Goal: Information Seeking & Learning: Find specific fact

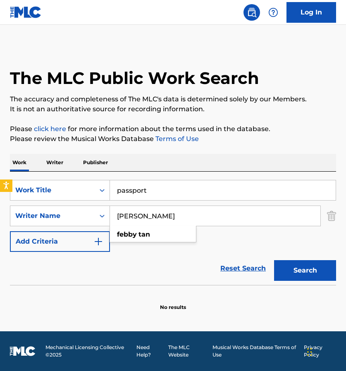
drag, startPoint x: 157, startPoint y: 220, endPoint x: 115, endPoint y: 210, distance: 42.8
click at [116, 210] on input "[PERSON_NAME]" at bounding box center [215, 216] width 210 height 20
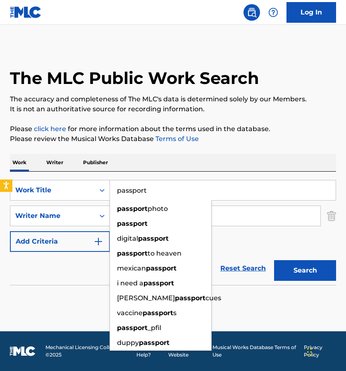
drag, startPoint x: 149, startPoint y: 192, endPoint x: 111, endPoint y: 190, distance: 38.1
click at [111, 190] on input "passport" at bounding box center [223, 190] width 226 height 20
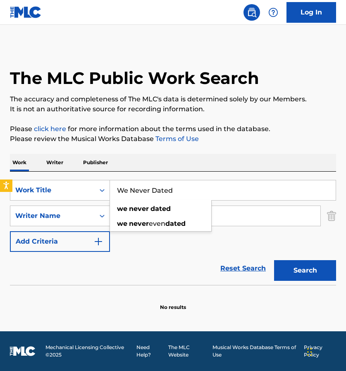
type input "We Never Dated"
click at [305, 270] on button "Search" at bounding box center [305, 270] width 62 height 21
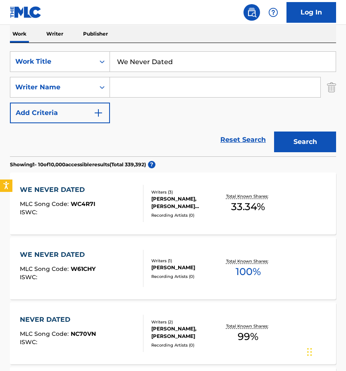
scroll to position [133, 0]
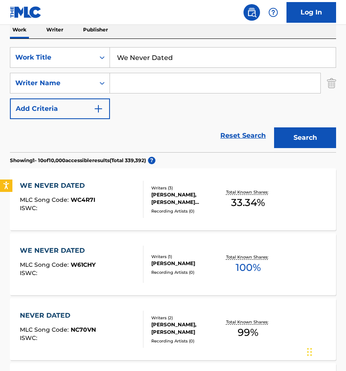
click at [204, 246] on div "WE NEVER DATED MLC Song Code : W61CHY ISWC : Writers ( 1 ) [PERSON_NAME] Record…" at bounding box center [173, 264] width 326 height 62
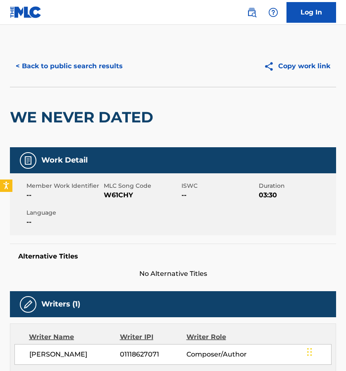
click at [22, 65] on button "< Back to public search results" at bounding box center [69, 66] width 119 height 21
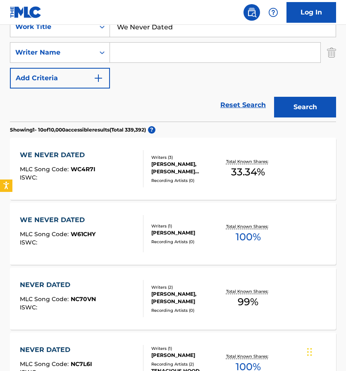
scroll to position [115, 0]
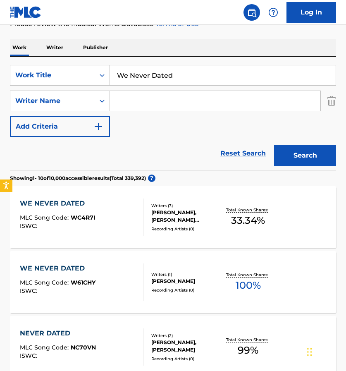
click at [257, 154] on link "Reset Search" at bounding box center [243, 153] width 54 height 18
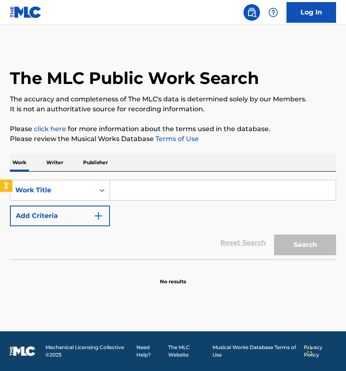
scroll to position [0, 0]
click at [56, 165] on p "Writer" at bounding box center [55, 162] width 22 height 17
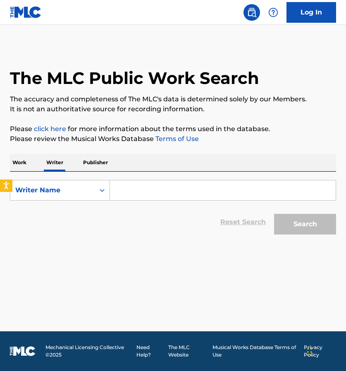
click at [129, 185] on input "Search Form" at bounding box center [223, 190] width 226 height 20
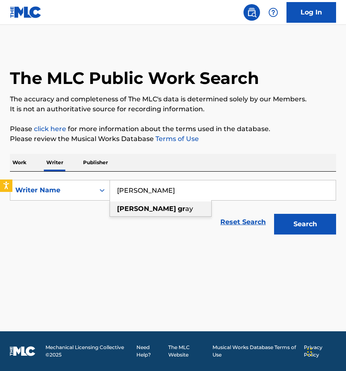
click at [141, 208] on strong "christon" at bounding box center [146, 209] width 59 height 8
type input "christon gray"
click at [297, 230] on button "Search" at bounding box center [305, 224] width 62 height 21
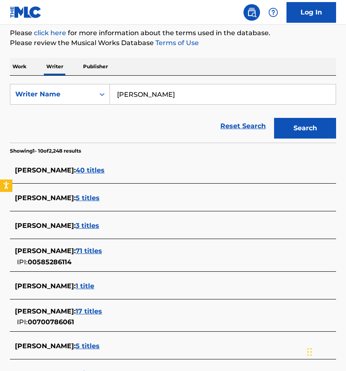
scroll to position [96, 0]
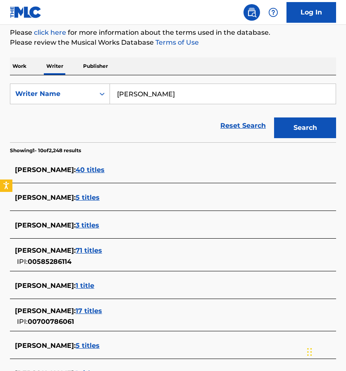
click at [86, 198] on span "5 titles" at bounding box center [88, 198] width 24 height 8
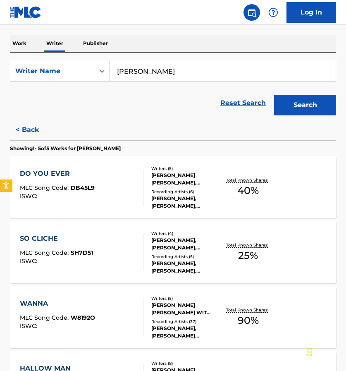
scroll to position [102, 0]
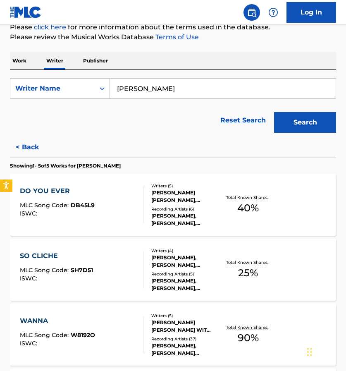
click at [249, 119] on link "Reset Search" at bounding box center [243, 120] width 54 height 18
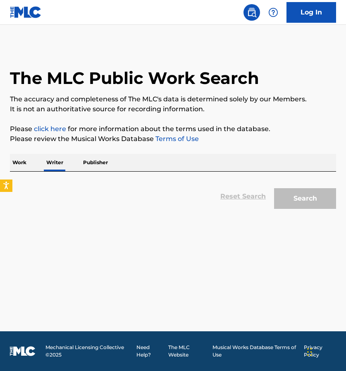
scroll to position [0, 0]
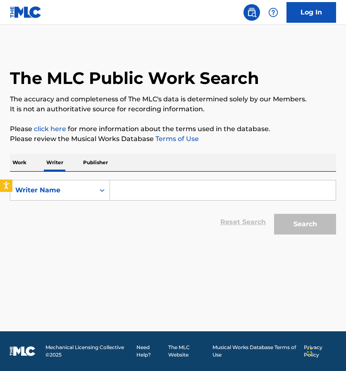
click at [20, 162] on p "Work" at bounding box center [19, 162] width 19 height 17
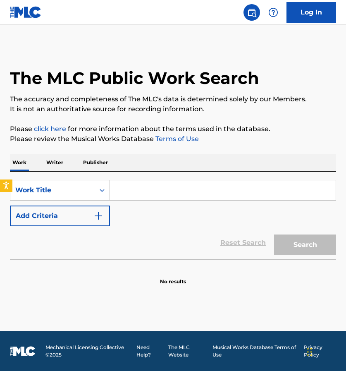
click at [121, 196] on input "Search Form" at bounding box center [223, 190] width 226 height 20
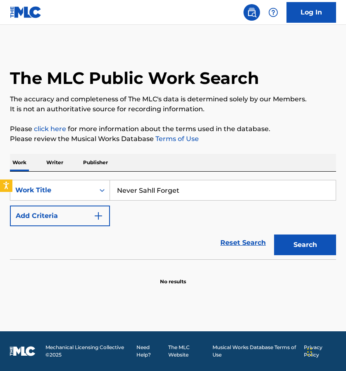
drag, startPoint x: 154, startPoint y: 191, endPoint x: 143, endPoint y: 191, distance: 10.8
click at [143, 191] on input "Never Sahll Forget" at bounding box center [223, 190] width 226 height 20
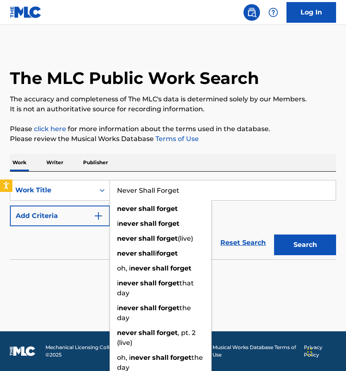
type input "Never Shall Forget"
click at [304, 249] on button "Search" at bounding box center [305, 244] width 62 height 21
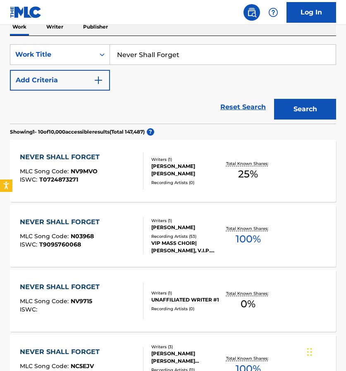
scroll to position [137, 0]
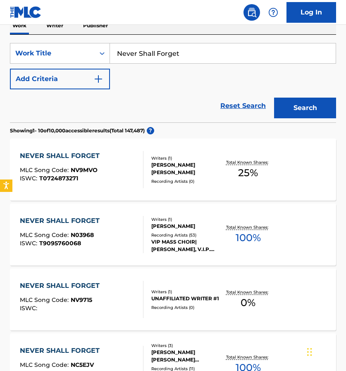
click at [72, 219] on div "NEVER SHALL FORGET" at bounding box center [62, 221] width 84 height 10
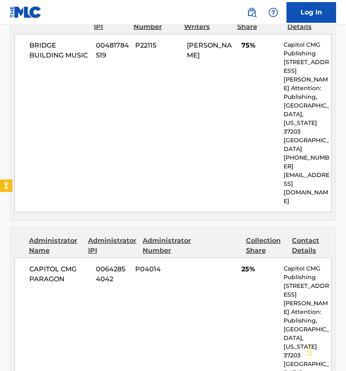
scroll to position [200, 0]
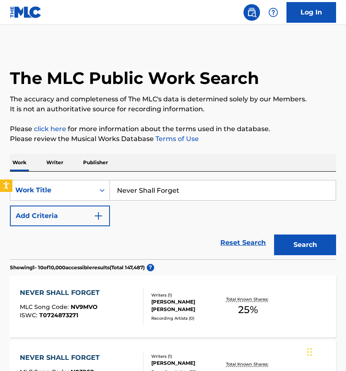
click at [97, 215] on img "Search Form" at bounding box center [98, 216] width 10 height 10
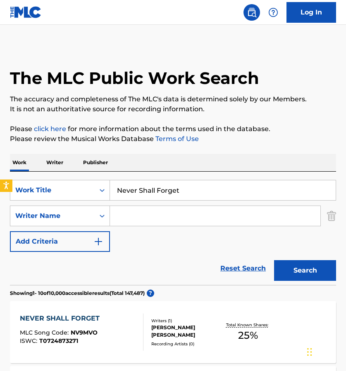
click at [148, 218] on input "Search Form" at bounding box center [215, 216] width 210 height 20
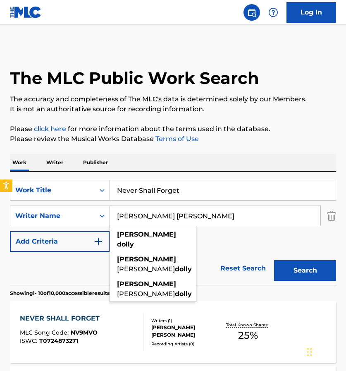
type input "Jermaine Dolly"
click at [305, 270] on button "Search" at bounding box center [305, 270] width 62 height 21
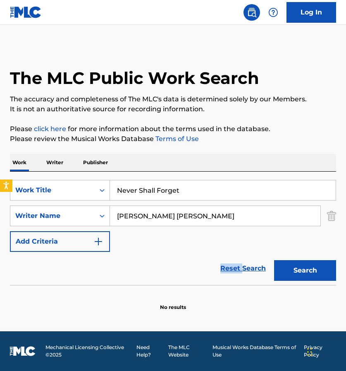
click at [242, 263] on link "Reset Search" at bounding box center [243, 268] width 54 height 18
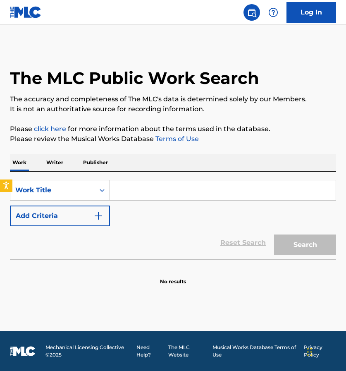
click at [137, 194] on input "Search Form" at bounding box center [223, 190] width 226 height 20
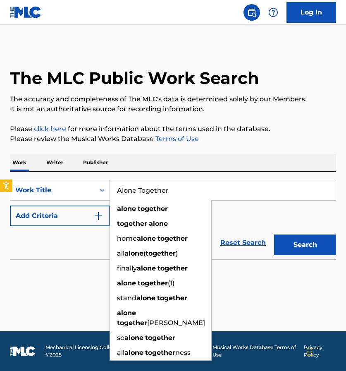
type input "Alone Together"
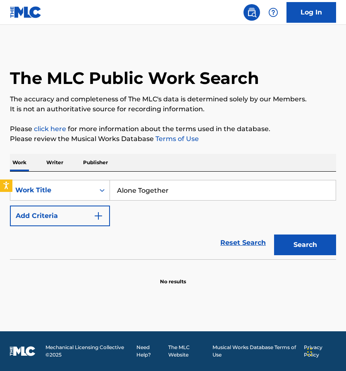
click at [302, 250] on button "Search" at bounding box center [305, 244] width 62 height 21
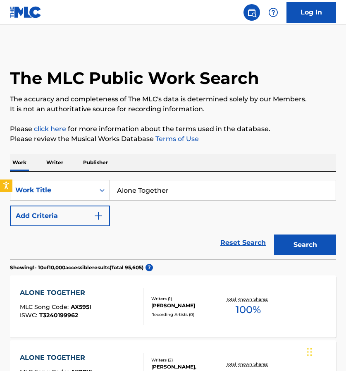
click at [100, 212] on img "Search Form" at bounding box center [98, 216] width 10 height 10
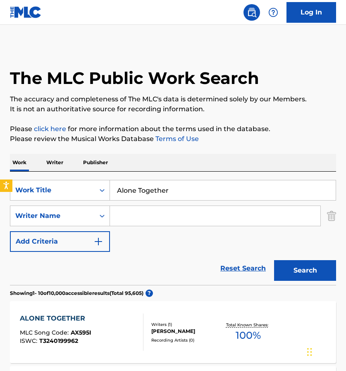
click at [130, 217] on input "Search Form" at bounding box center [215, 216] width 210 height 20
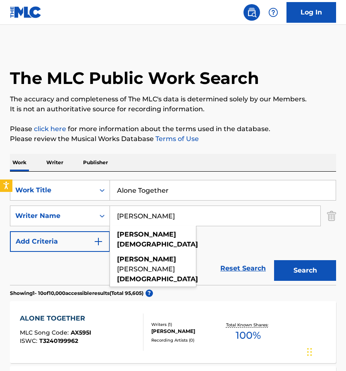
type input "Felicia Temple"
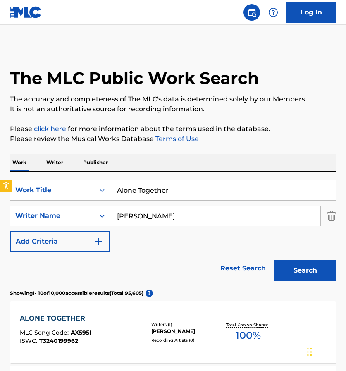
click at [298, 273] on button "Search" at bounding box center [305, 270] width 62 height 21
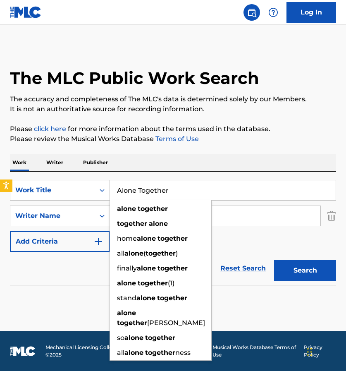
drag, startPoint x: 227, startPoint y: 196, endPoint x: 120, endPoint y: 190, distance: 106.8
click at [120, 190] on input "Alone Together" at bounding box center [223, 190] width 226 height 20
type input "A"
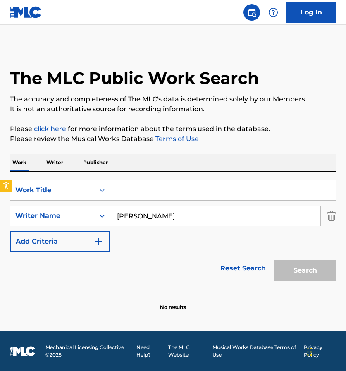
click at [55, 164] on p "Writer" at bounding box center [55, 162] width 22 height 17
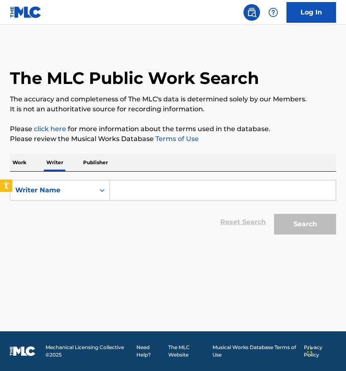
click at [130, 188] on input "Search Form" at bounding box center [223, 190] width 226 height 20
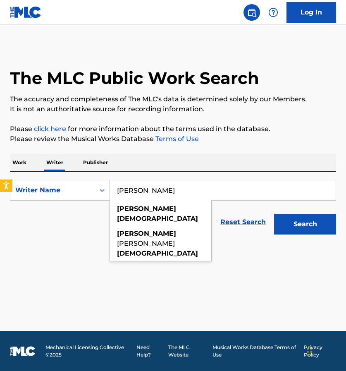
type input "Felicia Temple"
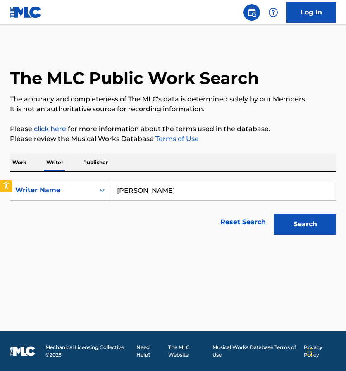
click at [304, 234] on div "Search" at bounding box center [303, 222] width 66 height 33
click at [306, 230] on button "Search" at bounding box center [305, 224] width 62 height 21
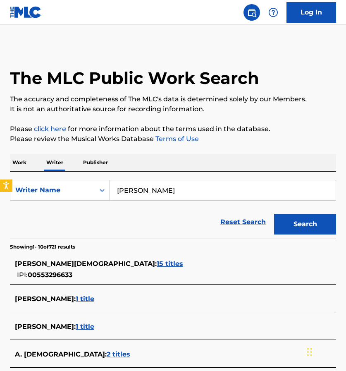
click at [157, 263] on span "15 titles" at bounding box center [170, 264] width 26 height 8
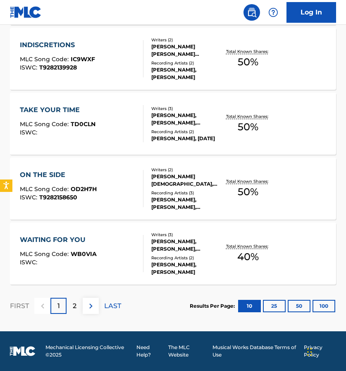
scroll to position [637, 0]
click at [74, 305] on p "2" at bounding box center [75, 306] width 4 height 10
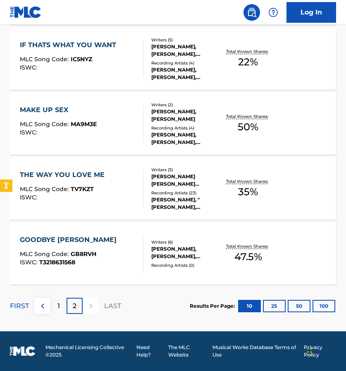
scroll to position [313, 0]
click at [87, 307] on div at bounding box center [91, 306] width 16 height 16
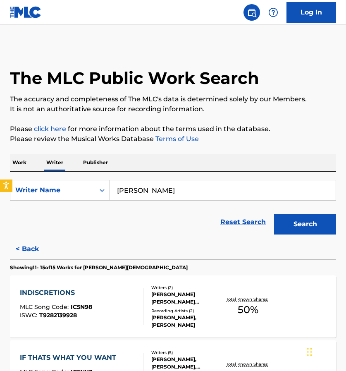
scroll to position [0, 0]
click at [15, 163] on p "Work" at bounding box center [19, 162] width 19 height 17
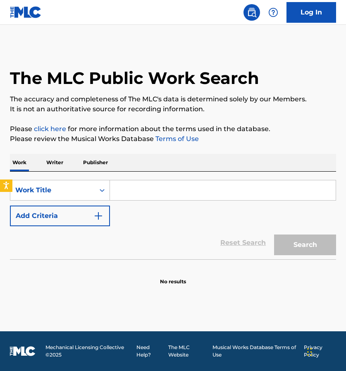
click at [41, 159] on div "Work Writer Publisher" at bounding box center [173, 162] width 326 height 17
click at [53, 161] on p "Writer" at bounding box center [55, 162] width 22 height 17
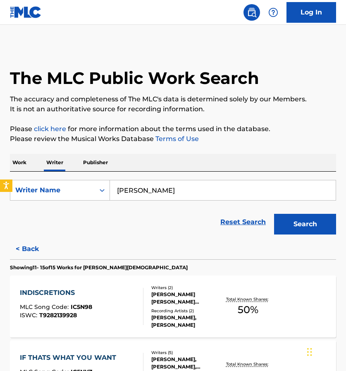
click at [139, 192] on input "Felicia Temple" at bounding box center [223, 190] width 226 height 20
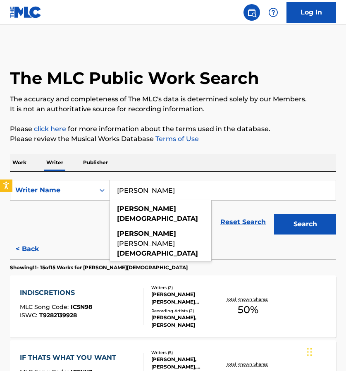
click at [139, 192] on input "Felicia Temple" at bounding box center [223, 190] width 226 height 20
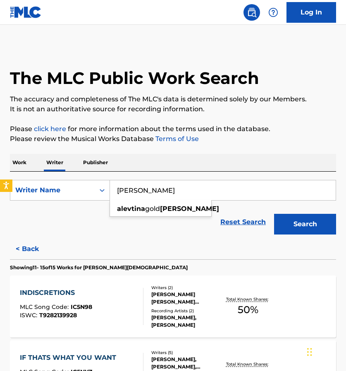
type input "Alevtina Michelson"
click at [299, 220] on button "Search" at bounding box center [305, 224] width 62 height 21
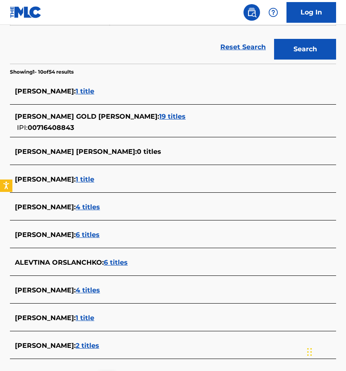
scroll to position [176, 0]
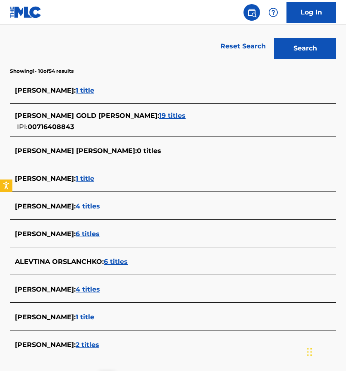
click at [159, 116] on span "19 titles" at bounding box center [172, 116] width 26 height 8
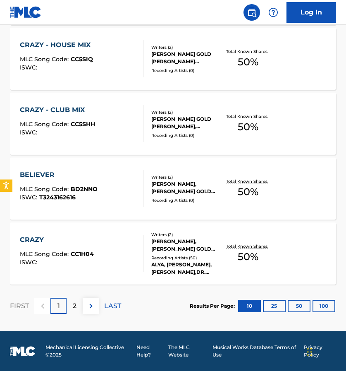
scroll to position [637, 0]
click at [74, 308] on p "2" at bounding box center [75, 306] width 4 height 10
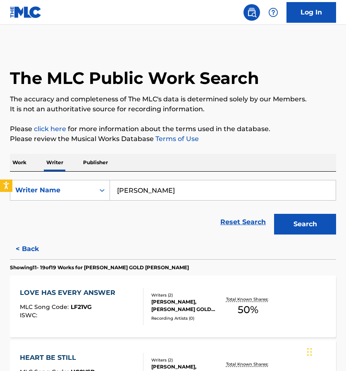
scroll to position [0, 0]
click at [250, 222] on link "Reset Search" at bounding box center [243, 222] width 54 height 18
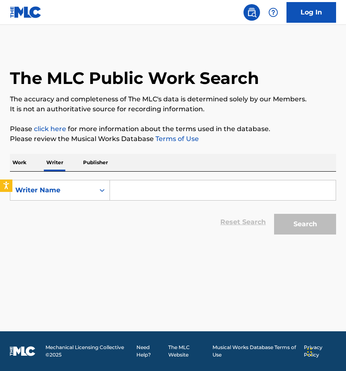
click at [164, 186] on input "Search Form" at bounding box center [223, 190] width 226 height 20
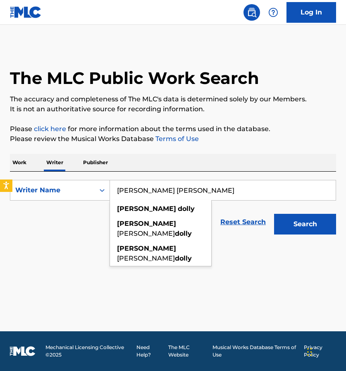
type input "Jermaine Dolly"
click at [305, 224] on button "Search" at bounding box center [305, 224] width 62 height 21
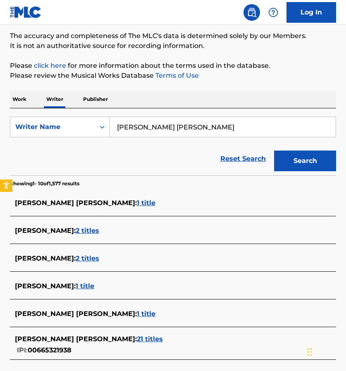
scroll to position [64, 0]
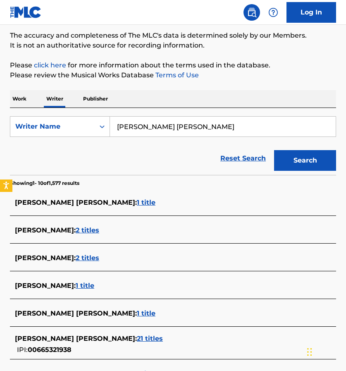
click at [137, 205] on span "1 title" at bounding box center [146, 202] width 19 height 8
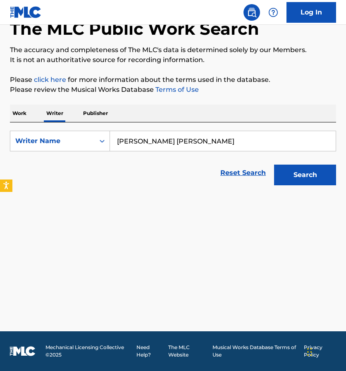
scroll to position [49, 0]
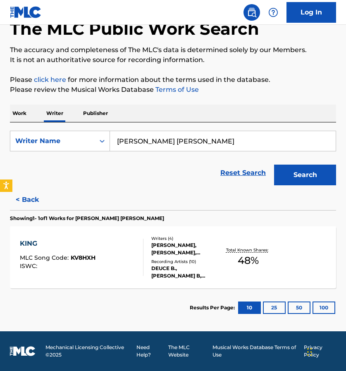
click at [259, 172] on link "Reset Search" at bounding box center [243, 173] width 54 height 18
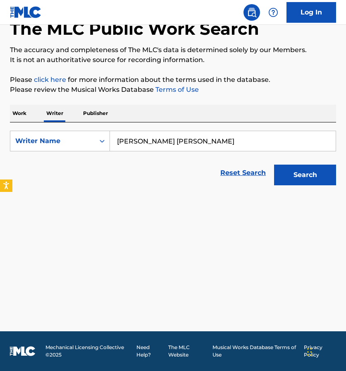
scroll to position [0, 0]
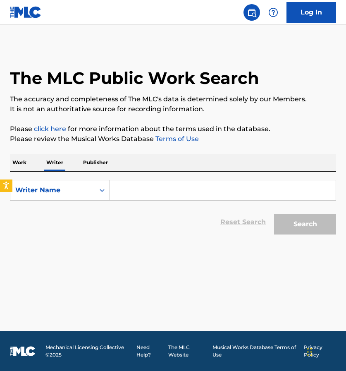
click at [143, 192] on input "Search Form" at bounding box center [223, 190] width 226 height 20
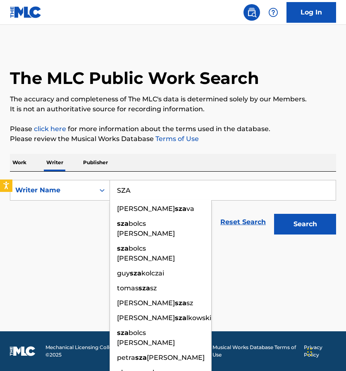
type input "SZA"
click at [312, 222] on button "Search" at bounding box center [305, 224] width 62 height 21
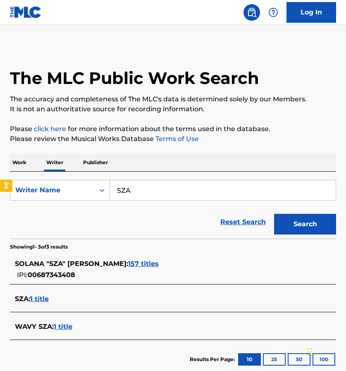
click at [134, 259] on div "SOLANA "SZA" IMANI ROWE : 157 titles" at bounding box center [162, 264] width 295 height 10
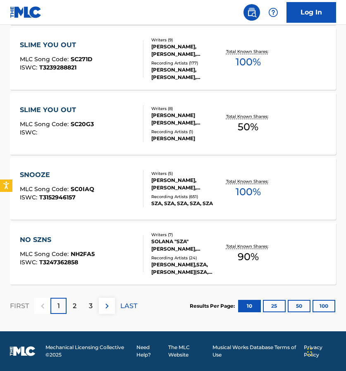
scroll to position [637, 0]
click at [74, 301] on p "2" at bounding box center [75, 306] width 4 height 10
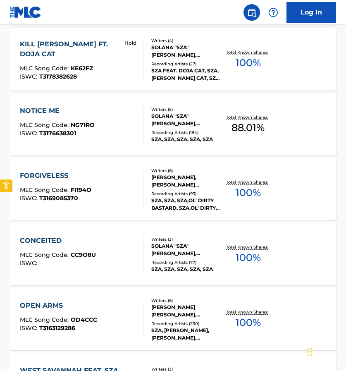
scroll to position [443, 0]
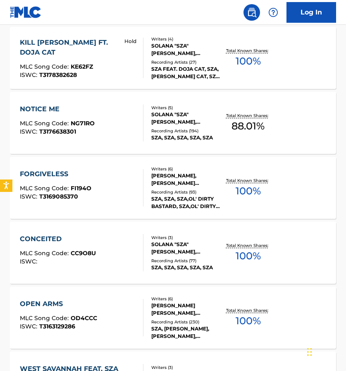
click at [182, 242] on div "SOLANA "SZA" IMANI ROWE, CODY FAYNE, ROB BISEL" at bounding box center [185, 248] width 69 height 15
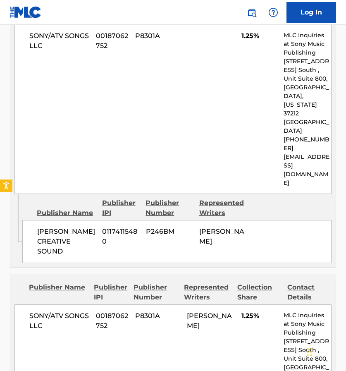
scroll to position [274, 0]
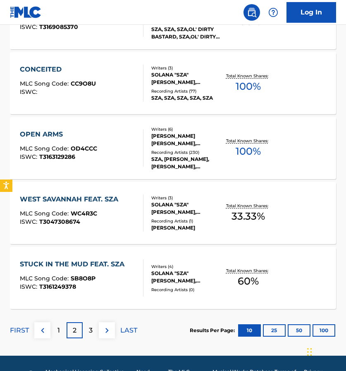
scroll to position [623, 0]
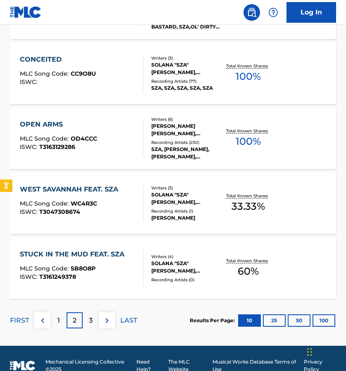
click at [91, 320] on p "3" at bounding box center [91, 321] width 4 height 10
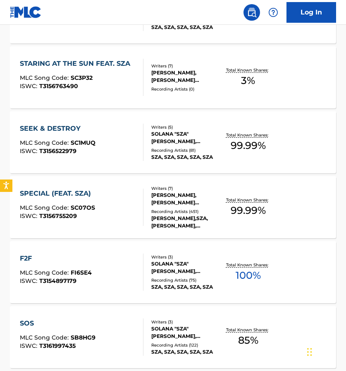
scroll to position [297, 0]
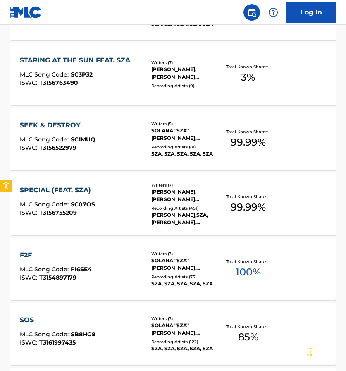
click at [163, 254] on div "Writers ( 3 )" at bounding box center [185, 254] width 69 height 6
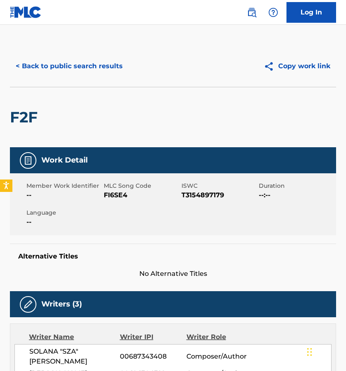
click at [86, 67] on button "< Back to public search results" at bounding box center [69, 66] width 119 height 21
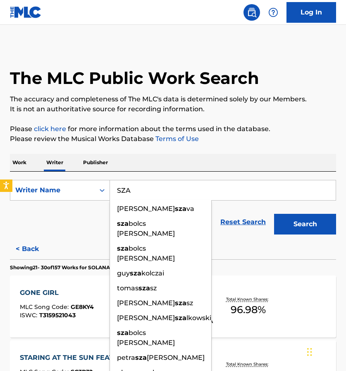
drag, startPoint x: 133, startPoint y: 192, endPoint x: 112, endPoint y: 192, distance: 21.5
click at [112, 192] on input "SZA" at bounding box center [223, 190] width 226 height 20
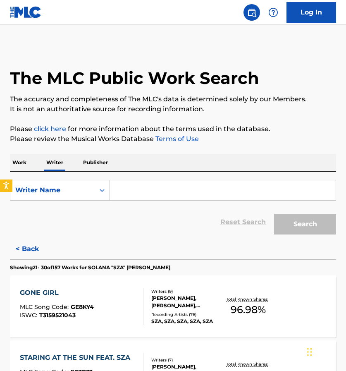
click at [22, 161] on p "Work" at bounding box center [19, 162] width 19 height 17
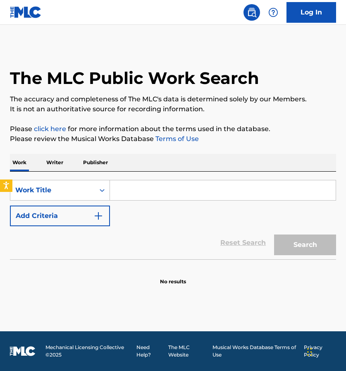
click at [131, 191] on input "Search Form" at bounding box center [223, 190] width 226 height 20
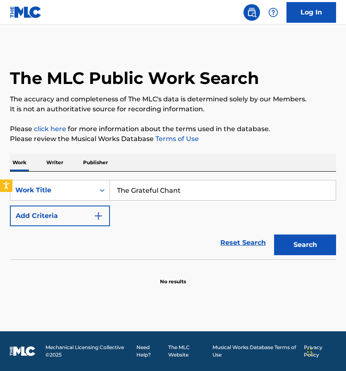
type input "The Grateful Chant"
click at [307, 244] on button "Search" at bounding box center [305, 244] width 62 height 21
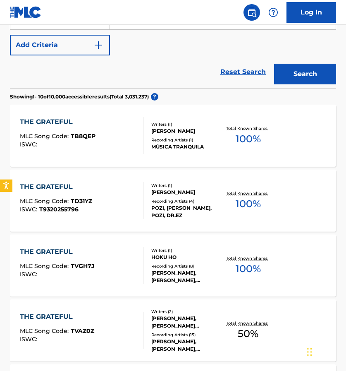
scroll to position [175, 0]
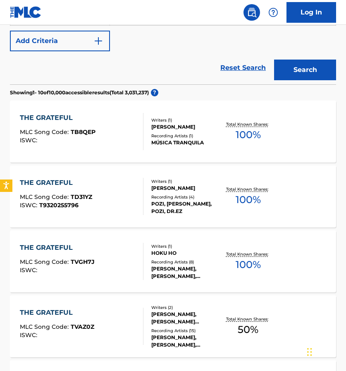
click at [51, 180] on div "THE GRATEFUL" at bounding box center [56, 183] width 72 height 10
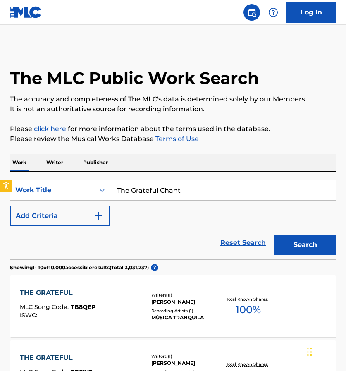
click at [251, 240] on link "Reset Search" at bounding box center [243, 243] width 54 height 18
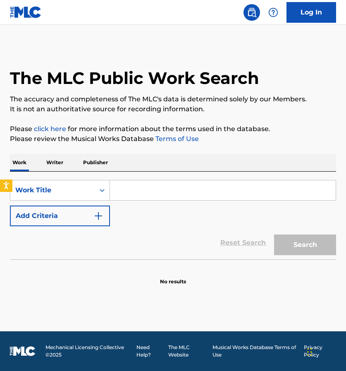
click at [161, 184] on input "Search Form" at bounding box center [223, 190] width 226 height 20
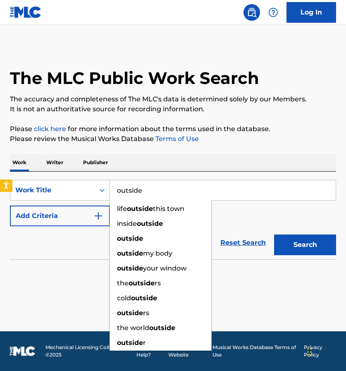
type input "outside"
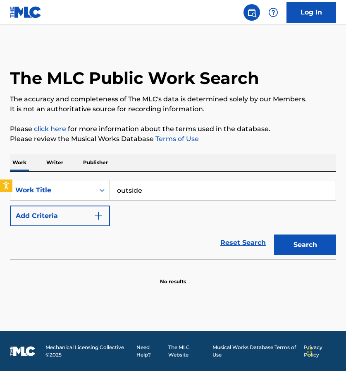
click at [316, 250] on button "Search" at bounding box center [305, 244] width 62 height 21
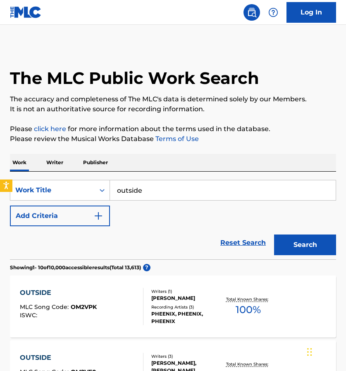
click at [98, 213] on img "Search Form" at bounding box center [98, 216] width 10 height 10
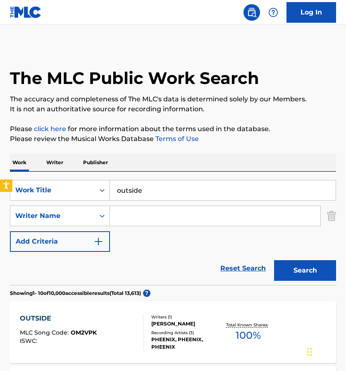
click at [144, 218] on input "Search Form" at bounding box center [215, 216] width 210 height 20
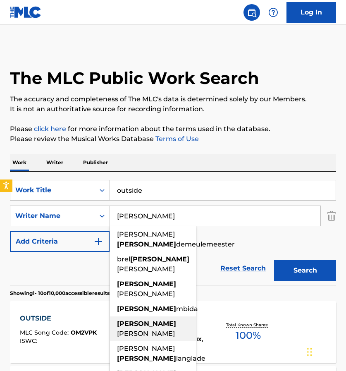
click at [132, 320] on strong "jacques" at bounding box center [146, 324] width 59 height 8
type input "jacques webster"
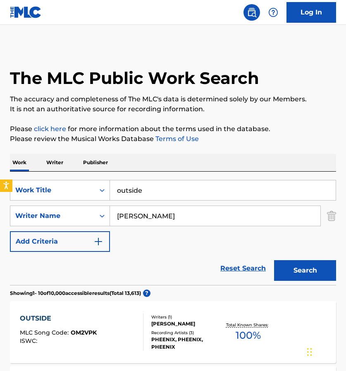
click at [291, 265] on button "Search" at bounding box center [305, 270] width 62 height 21
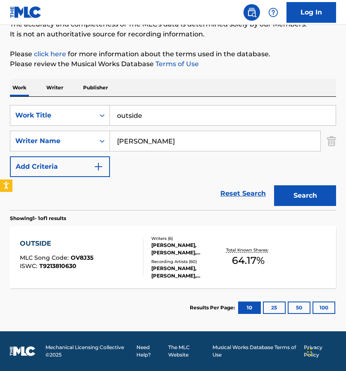
scroll to position [75, 0]
click at [43, 240] on div "OUTSIDE" at bounding box center [57, 244] width 74 height 10
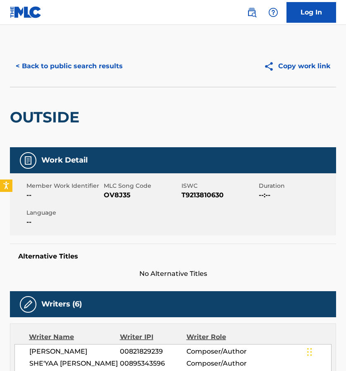
scroll to position [28, 0]
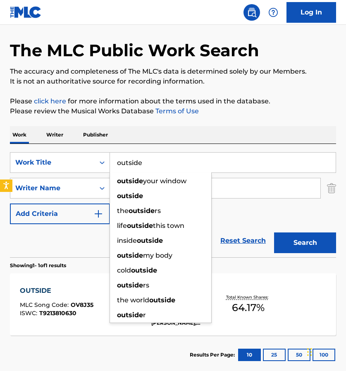
drag, startPoint x: 144, startPoint y: 163, endPoint x: 115, endPoint y: 160, distance: 29.4
click at [115, 160] on input "outside" at bounding box center [223, 163] width 226 height 20
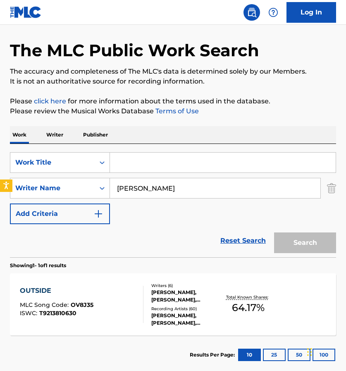
click at [334, 187] on img "Search Form" at bounding box center [331, 188] width 9 height 21
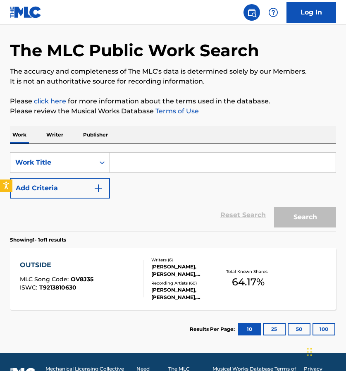
click at [53, 132] on p "Writer" at bounding box center [55, 134] width 22 height 17
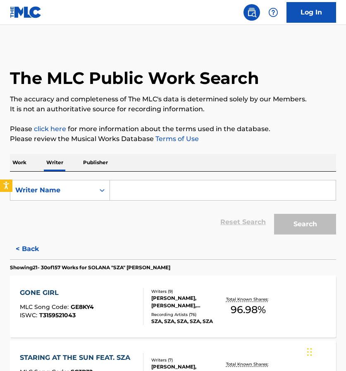
click at [140, 191] on input "Search Form" at bounding box center [223, 190] width 226 height 20
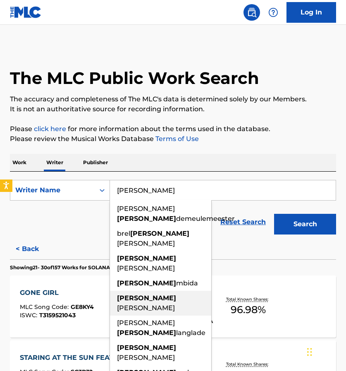
click at [139, 294] on strong "jacques" at bounding box center [146, 298] width 59 height 8
type input "jacques webster"
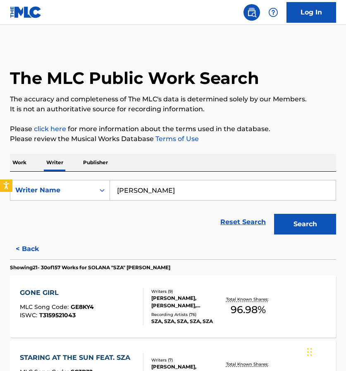
click at [319, 225] on button "Search" at bounding box center [305, 224] width 62 height 21
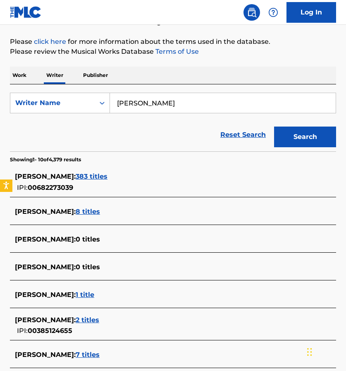
scroll to position [91, 0]
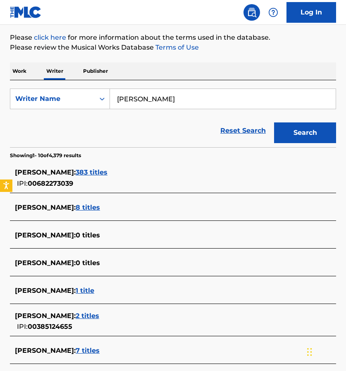
click at [95, 170] on span "383 titles" at bounding box center [92, 172] width 32 height 8
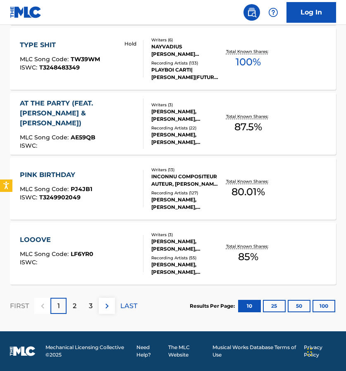
scroll to position [637, 0]
click at [74, 304] on p "2" at bounding box center [75, 306] width 4 height 10
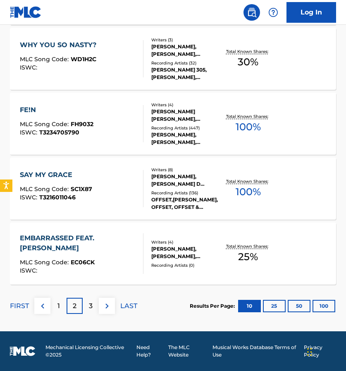
click at [93, 309] on div "3" at bounding box center [91, 306] width 16 height 16
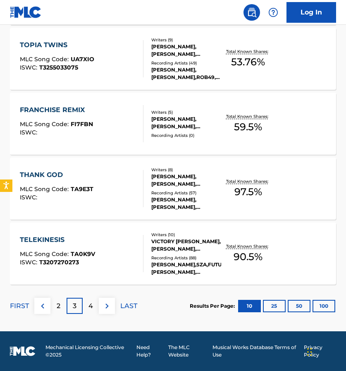
click at [105, 305] on img at bounding box center [107, 306] width 10 height 10
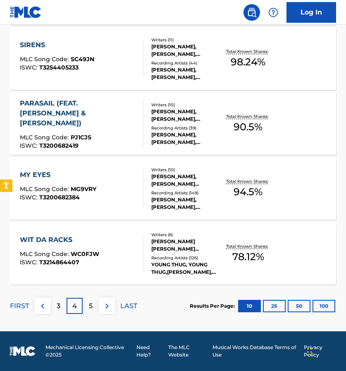
click at [94, 304] on div "5" at bounding box center [91, 306] width 16 height 16
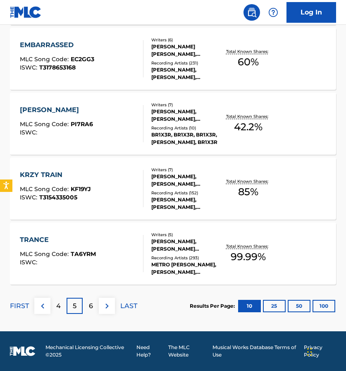
click at [93, 304] on p "6" at bounding box center [91, 306] width 4 height 10
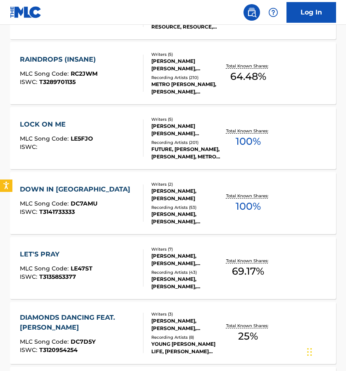
scroll to position [495, 0]
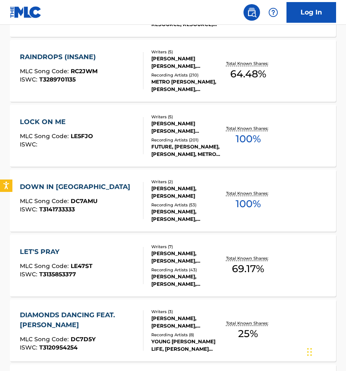
click at [185, 193] on div "PHARRELL L WILLIAMS, JACQUES WEBSTER" at bounding box center [185, 192] width 69 height 15
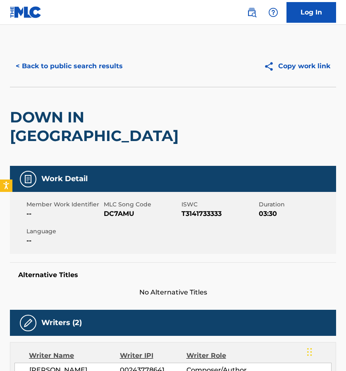
click at [26, 60] on button "< Back to public search results" at bounding box center [69, 66] width 119 height 21
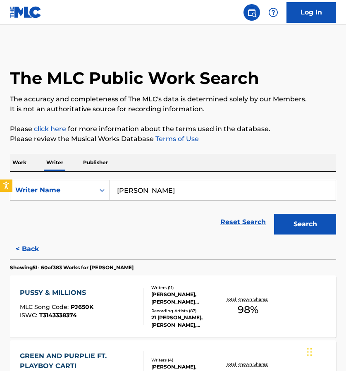
click at [242, 225] on link "Reset Search" at bounding box center [243, 222] width 54 height 18
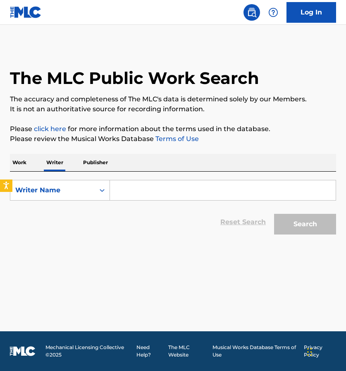
click at [24, 162] on p "Work" at bounding box center [19, 162] width 19 height 17
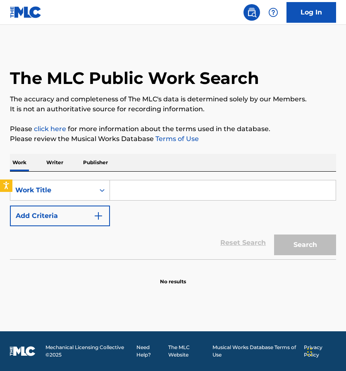
click at [130, 196] on input "Search Form" at bounding box center [223, 190] width 226 height 20
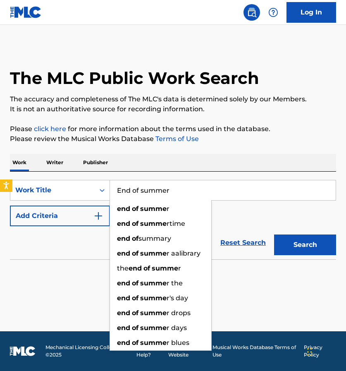
type input "End of summer"
click at [305, 245] on button "Search" at bounding box center [305, 244] width 62 height 21
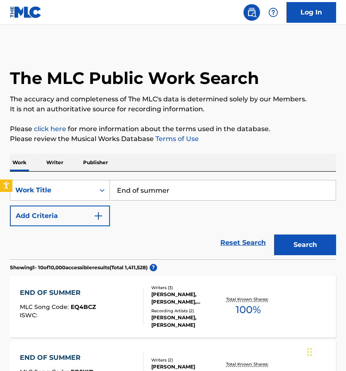
click at [101, 220] on img "Search Form" at bounding box center [98, 216] width 10 height 10
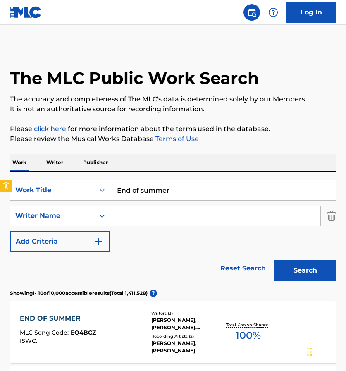
click at [130, 214] on input "Search Form" at bounding box center [215, 216] width 210 height 20
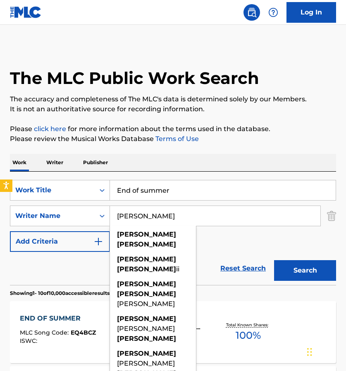
click at [305, 270] on button "Search" at bounding box center [305, 270] width 62 height 21
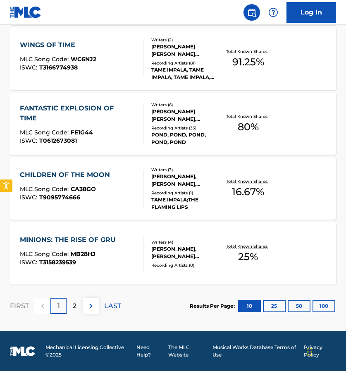
click at [74, 309] on p "2" at bounding box center [75, 306] width 4 height 10
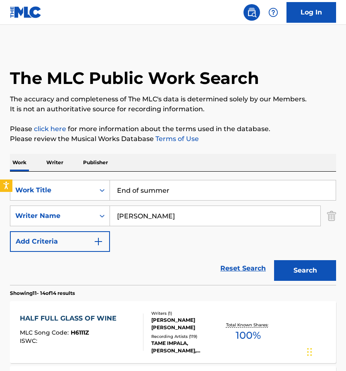
click at [137, 215] on input "Kevin Parker" at bounding box center [215, 216] width 210 height 20
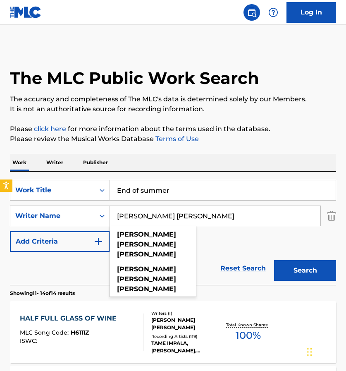
type input "Kevin Richard Parker"
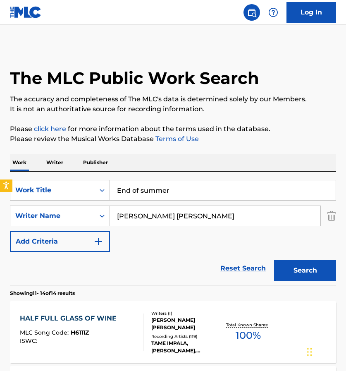
click at [294, 268] on button "Search" at bounding box center [305, 270] width 62 height 21
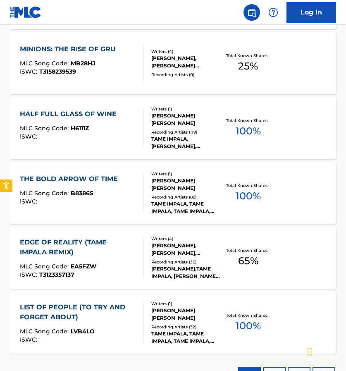
scroll to position [597, 0]
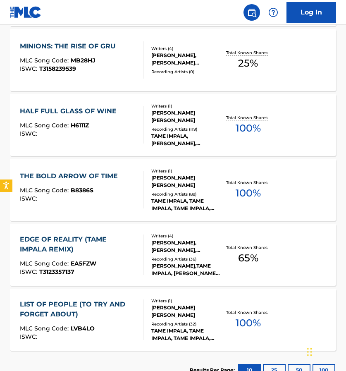
click at [81, 110] on div "HALF FULL GLASS OF WINE" at bounding box center [70, 111] width 101 height 10
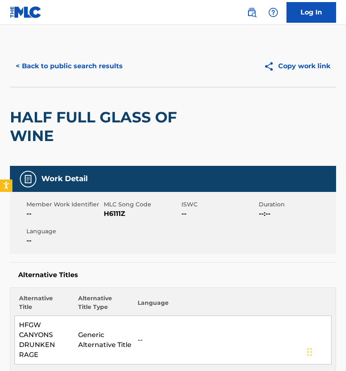
click at [50, 68] on button "< Back to public search results" at bounding box center [69, 66] width 119 height 21
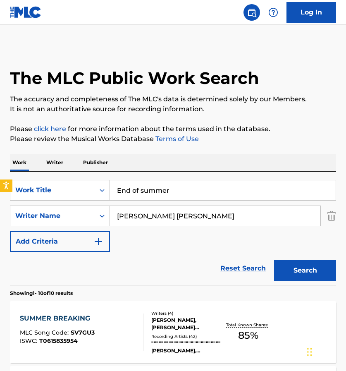
click at [330, 218] on img "Search Form" at bounding box center [331, 216] width 9 height 21
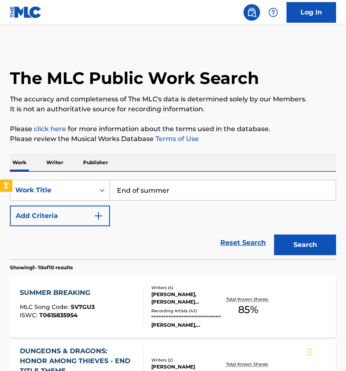
click at [266, 199] on input "End of summer" at bounding box center [223, 190] width 226 height 20
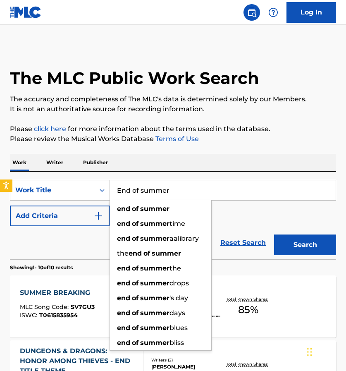
click at [266, 199] on input "End of summer" at bounding box center [223, 190] width 226 height 20
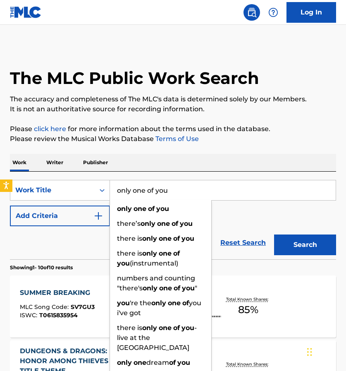
type input "only one of you"
click at [305, 245] on button "Search" at bounding box center [305, 244] width 62 height 21
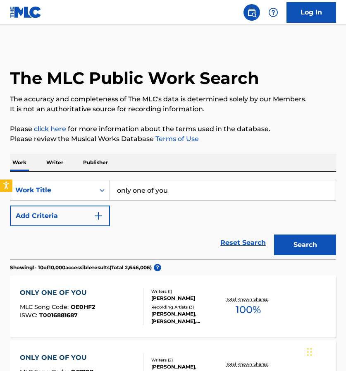
click at [97, 215] on img "Search Form" at bounding box center [98, 216] width 10 height 10
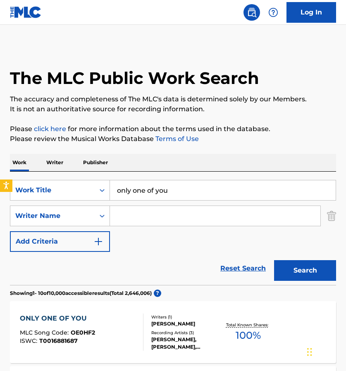
click at [119, 218] on input "Search Form" at bounding box center [215, 216] width 210 height 20
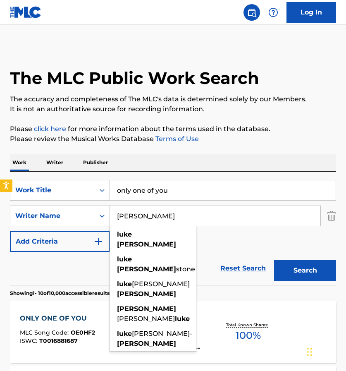
click at [296, 266] on button "Search" at bounding box center [305, 270] width 62 height 21
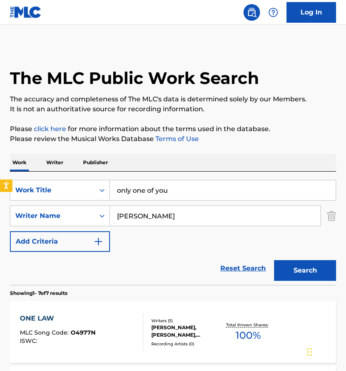
click at [159, 219] on input "Luke evans" at bounding box center [215, 216] width 210 height 20
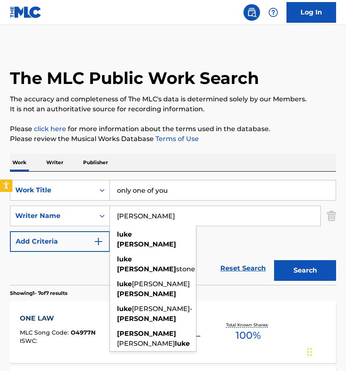
click at [159, 219] on input "Luke evans" at bounding box center [215, 216] width 210 height 20
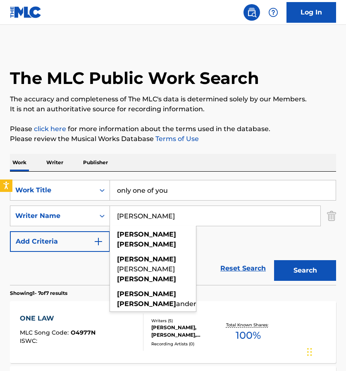
type input "Alex Stacey"
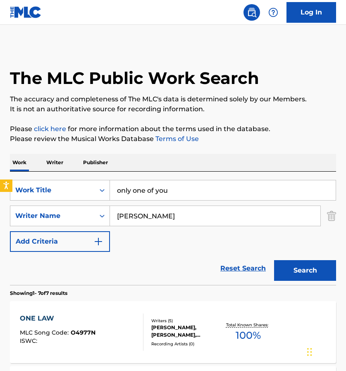
click at [304, 268] on button "Search" at bounding box center [305, 270] width 62 height 21
click at [228, 270] on link "Reset Search" at bounding box center [243, 268] width 54 height 18
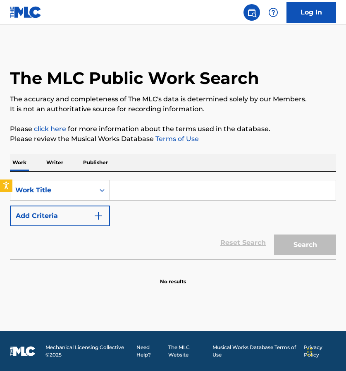
paste input "Good Times & Tan Lines"
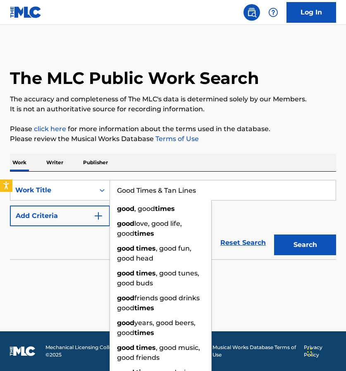
click at [295, 248] on button "Search" at bounding box center [305, 244] width 62 height 21
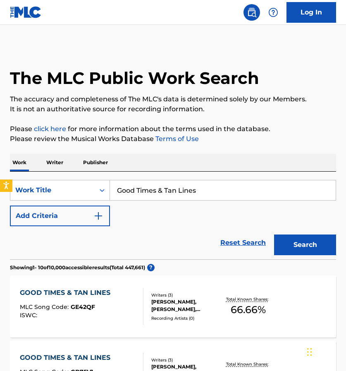
click at [214, 192] on input "Good Times & Tan Lines" at bounding box center [223, 190] width 226 height 20
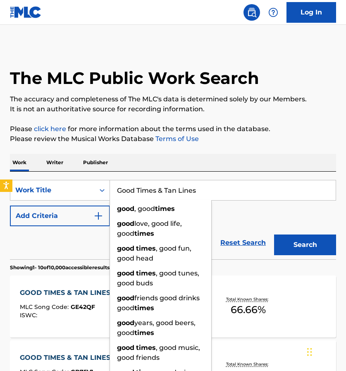
click at [214, 192] on input "Good Times & Tan Lines" at bounding box center [223, 190] width 226 height 20
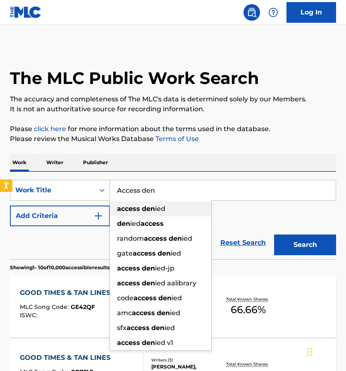
click at [170, 206] on div "access den ied" at bounding box center [160, 208] width 101 height 15
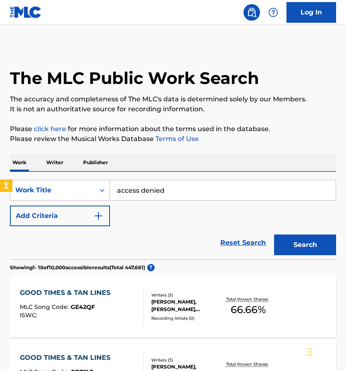
click at [303, 250] on button "Search" at bounding box center [305, 244] width 62 height 21
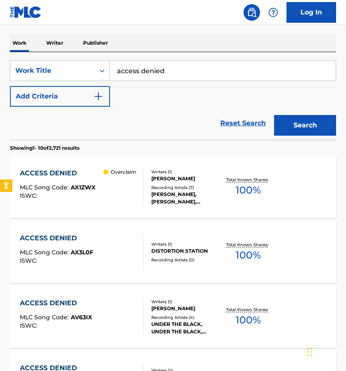
scroll to position [75, 0]
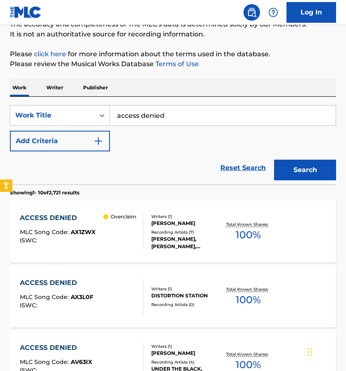
click at [176, 122] on input "access denied" at bounding box center [223, 115] width 226 height 20
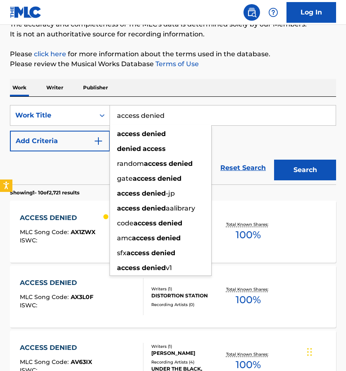
click at [176, 122] on input "access denied" at bounding box center [223, 115] width 226 height 20
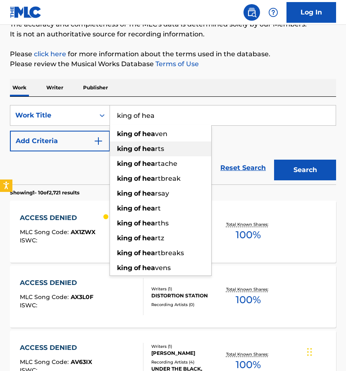
click at [158, 150] on span "rts" at bounding box center [159, 149] width 9 height 8
type input "king of hearts"
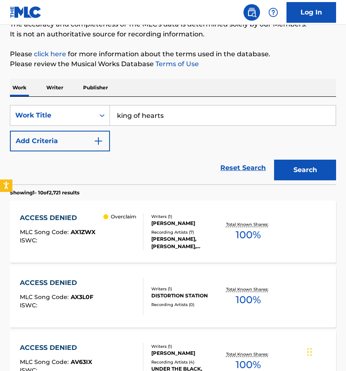
click at [316, 163] on button "Search" at bounding box center [305, 170] width 62 height 21
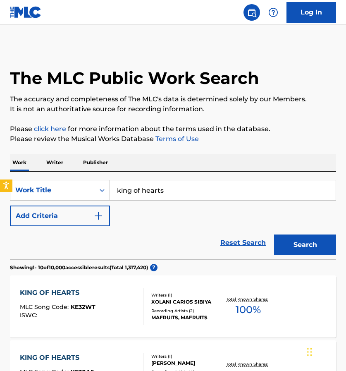
scroll to position [0, 0]
click at [99, 213] on img "Search Form" at bounding box center [98, 216] width 10 height 10
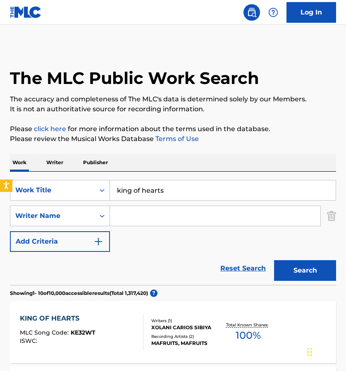
click at [125, 219] on input "Search Form" at bounding box center [215, 216] width 210 height 20
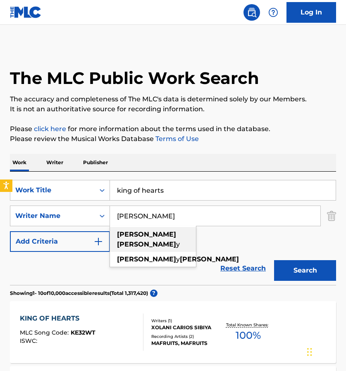
click at [125, 233] on strong "hank" at bounding box center [146, 234] width 59 height 8
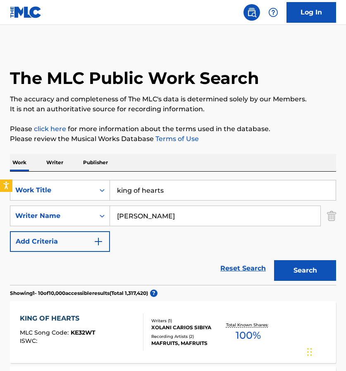
click at [287, 268] on button "Search" at bounding box center [305, 270] width 62 height 21
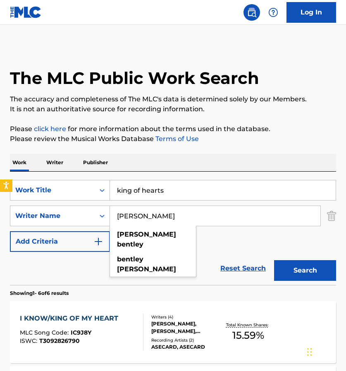
drag, startPoint x: 176, startPoint y: 214, endPoint x: 114, endPoint y: 206, distance: 62.6
click at [114, 206] on input "hank bentley" at bounding box center [215, 216] width 210 height 20
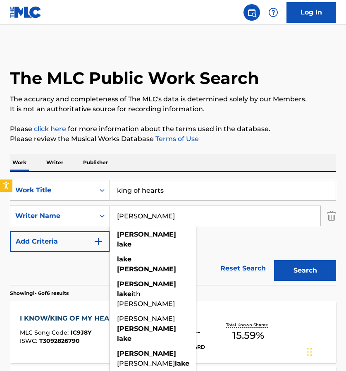
type input "Brandon lake"
click at [305, 270] on button "Search" at bounding box center [305, 270] width 62 height 21
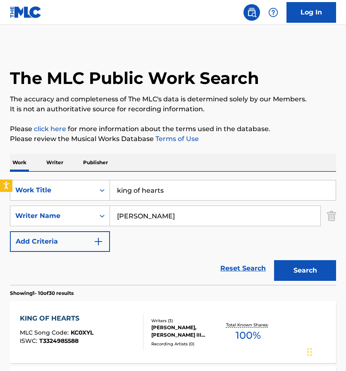
click at [170, 335] on div "JACOB LEE SOOTER, CHARLES HENRY III BENTLEY, MICHAEL BRANDON LAKE" at bounding box center [185, 331] width 69 height 15
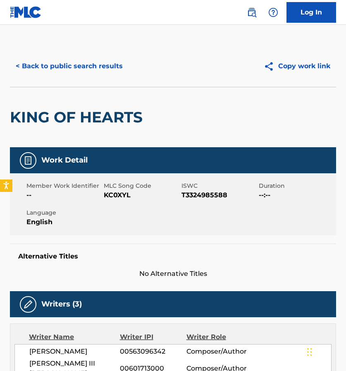
click at [62, 67] on button "< Back to public search results" at bounding box center [69, 66] width 119 height 21
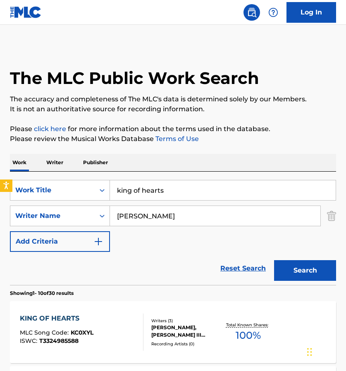
click at [328, 216] on img "Search Form" at bounding box center [331, 216] width 9 height 21
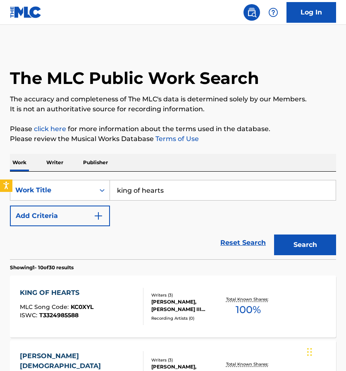
click at [268, 198] on input "king of hearts" at bounding box center [223, 190] width 226 height 20
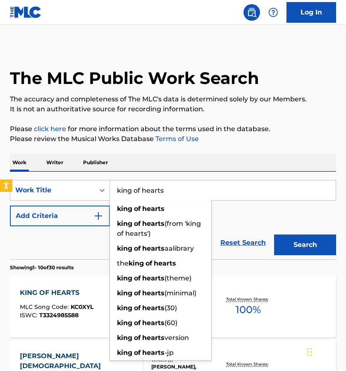
click at [268, 198] on input "king of hearts" at bounding box center [223, 190] width 226 height 20
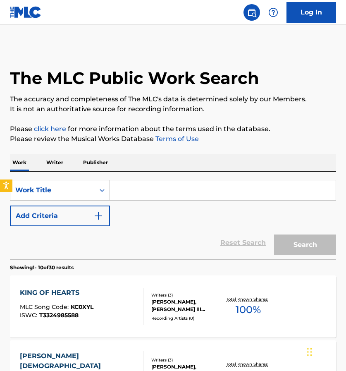
click at [57, 163] on p "Writer" at bounding box center [55, 162] width 22 height 17
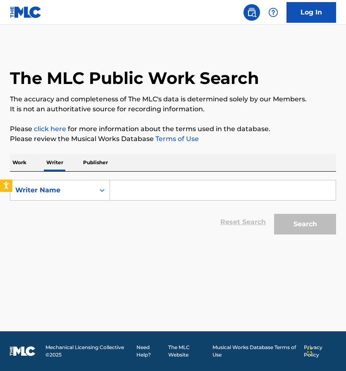
click at [153, 192] on input "Search Form" at bounding box center [223, 190] width 226 height 20
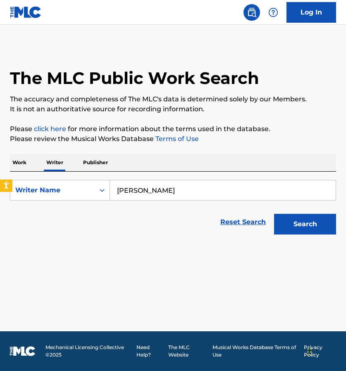
type input "Amy Wedge"
click at [300, 234] on div "Search" at bounding box center [303, 222] width 66 height 33
click at [305, 227] on button "Search" at bounding box center [305, 224] width 62 height 21
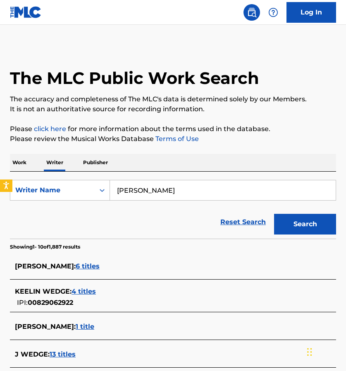
click at [224, 222] on link "Reset Search" at bounding box center [243, 222] width 54 height 18
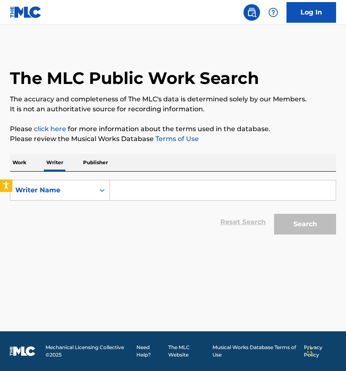
click at [132, 186] on input "Search Form" at bounding box center [223, 190] width 226 height 20
click at [11, 160] on p "Work" at bounding box center [19, 162] width 19 height 17
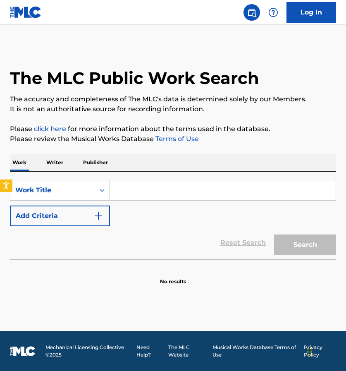
click at [146, 199] on input "Search Form" at bounding box center [223, 190] width 226 height 20
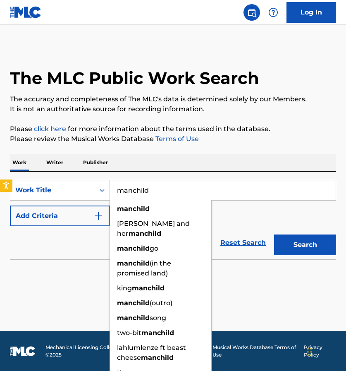
click at [305, 245] on button "Search" at bounding box center [305, 244] width 62 height 21
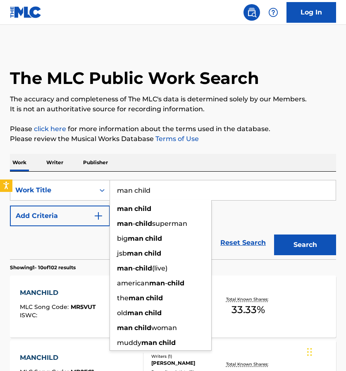
type input "man child"
click at [100, 213] on img "Search Form" at bounding box center [98, 216] width 10 height 10
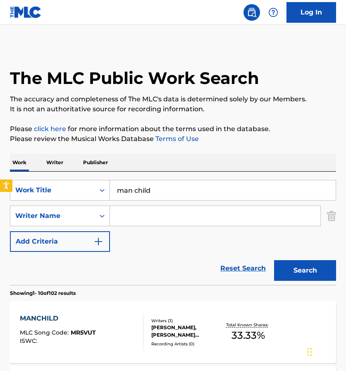
click at [137, 215] on input "Search Form" at bounding box center [215, 216] width 210 height 20
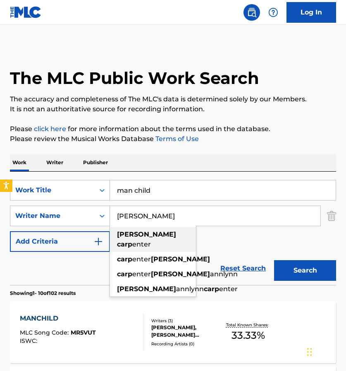
click at [144, 238] on div "sabrina carp enter" at bounding box center [153, 239] width 86 height 25
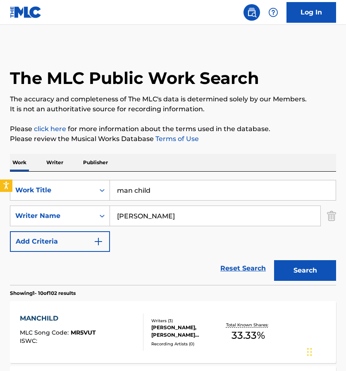
type input "sabrina carpenter"
click at [313, 277] on button "Search" at bounding box center [305, 270] width 62 height 21
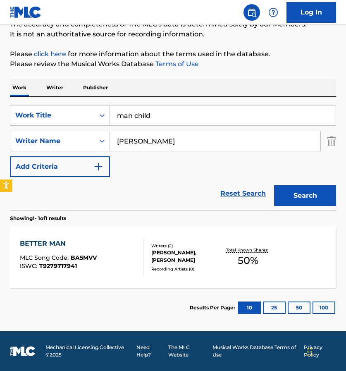
scroll to position [75, 0]
click at [134, 116] on input "man child" at bounding box center [223, 115] width 226 height 20
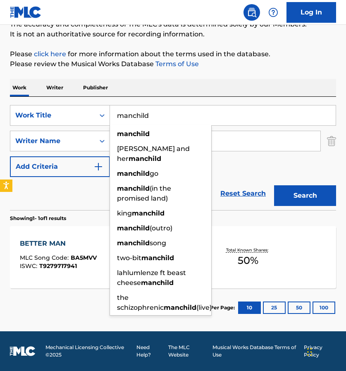
click at [309, 195] on button "Search" at bounding box center [305, 195] width 62 height 21
drag, startPoint x: 162, startPoint y: 119, endPoint x: 108, endPoint y: 115, distance: 53.9
click at [108, 115] on div "SearchWithCriteriaf1739084-d2c4-44a9-b702-eb207b6c4247 Work Title manchild manc…" at bounding box center [173, 115] width 326 height 21
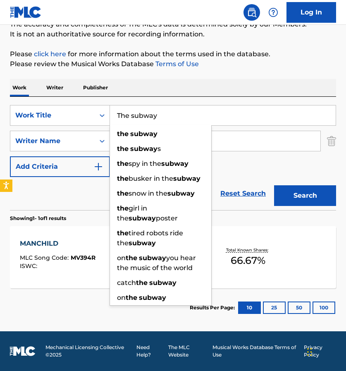
type input "The subway"
click at [227, 143] on input "sabrina carpenter" at bounding box center [215, 141] width 210 height 20
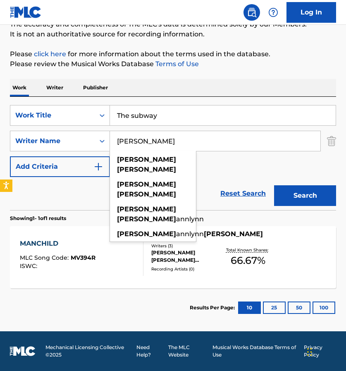
click at [339, 142] on div "The MLC Public Work Search The accuracy and completeness of The MLC's data is d…" at bounding box center [173, 149] width 346 height 356
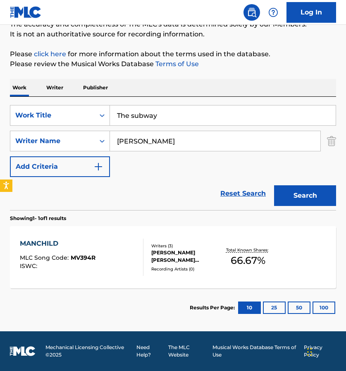
click at [329, 141] on img "Search Form" at bounding box center [331, 141] width 9 height 21
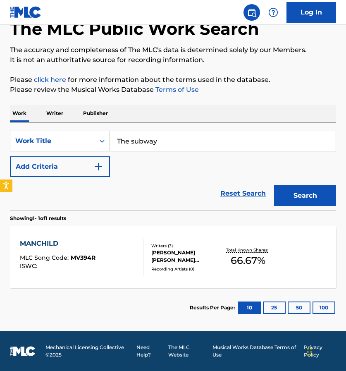
scroll to position [49, 0]
click at [99, 164] on img "Search Form" at bounding box center [98, 167] width 10 height 10
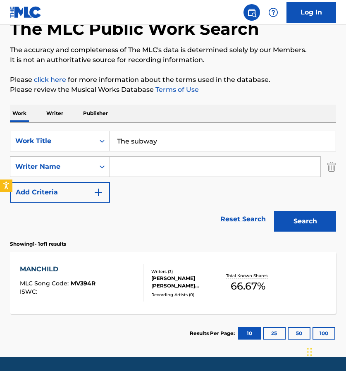
click at [127, 168] on input "Search Form" at bounding box center [215, 167] width 210 height 20
drag, startPoint x: 127, startPoint y: 168, endPoint x: 304, endPoint y: 217, distance: 184.0
click at [304, 217] on button "Search" at bounding box center [305, 221] width 62 height 21
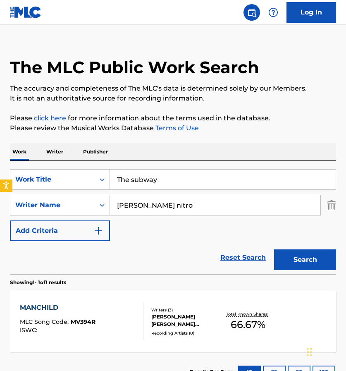
scroll to position [0, 0]
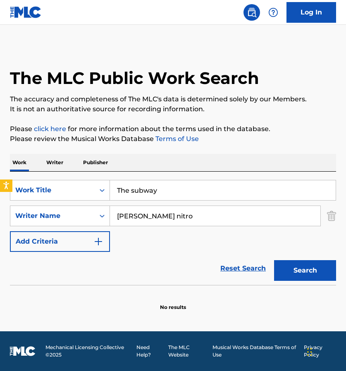
click at [141, 215] on input "dan nitro" at bounding box center [215, 216] width 210 height 20
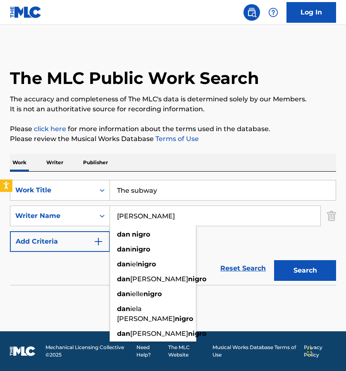
type input "dan nigro"
click at [286, 266] on button "Search" at bounding box center [305, 270] width 62 height 21
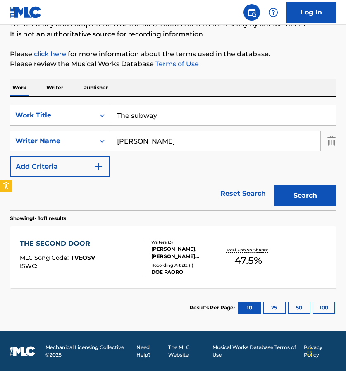
scroll to position [75, 0]
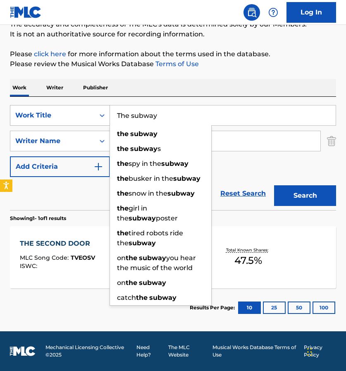
drag, startPoint x: 171, startPoint y: 117, endPoint x: 102, endPoint y: 112, distance: 69.2
click at [102, 112] on div "SearchWithCriteriaf1739084-d2c4-44a9-b702-eb207b6c4247 Work Title The subway th…" at bounding box center [173, 115] width 326 height 21
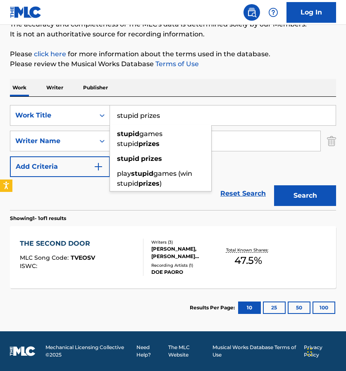
type input "stupid prizes"
click at [330, 138] on img "Search Form" at bounding box center [331, 141] width 9 height 21
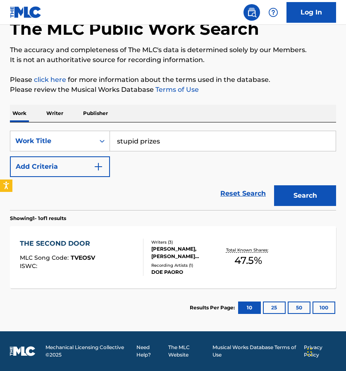
scroll to position [49, 0]
click at [315, 190] on button "Search" at bounding box center [305, 195] width 62 height 21
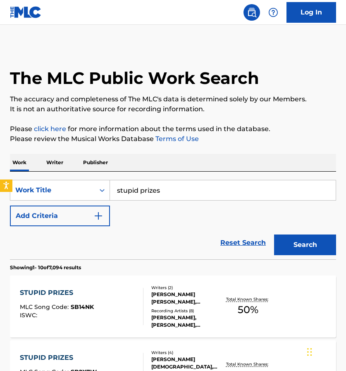
click at [104, 215] on button "Add Criteria" at bounding box center [60, 216] width 100 height 21
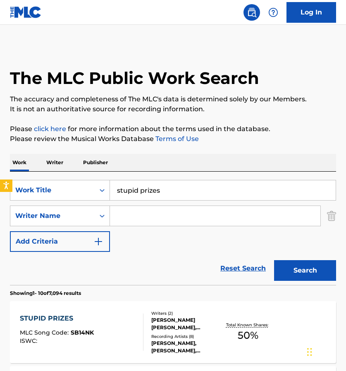
paste input "KeiyaA"
type input "KeiyaA"
click at [301, 270] on button "Search" at bounding box center [305, 270] width 62 height 21
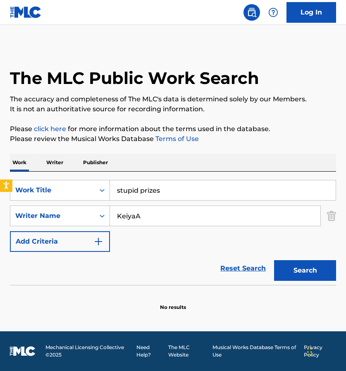
click at [261, 265] on link "Reset Search" at bounding box center [243, 268] width 54 height 18
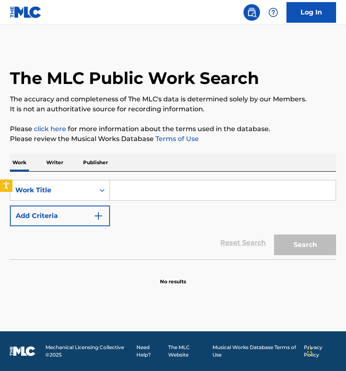
click at [61, 162] on p "Writer" at bounding box center [55, 162] width 22 height 17
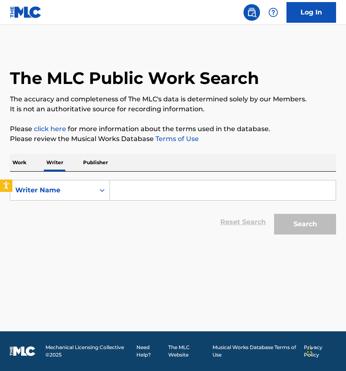
click at [139, 198] on input "Search Form" at bounding box center [223, 190] width 226 height 20
paste input "Chappell Roan"
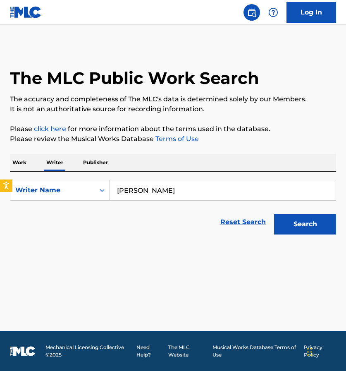
type input "Chappell Roan"
click at [299, 227] on button "Search" at bounding box center [305, 224] width 62 height 21
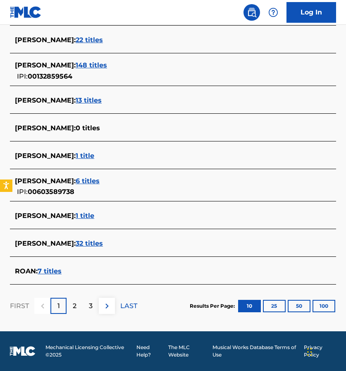
scroll to position [254, 0]
click at [76, 242] on span "32 titles" at bounding box center [89, 243] width 27 height 8
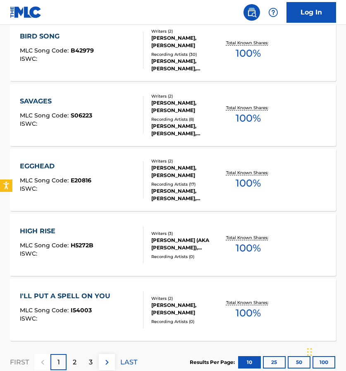
scroll to position [582, 0]
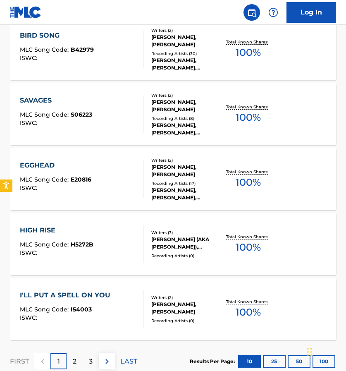
click at [47, 228] on div "HIGH RISE" at bounding box center [57, 230] width 74 height 10
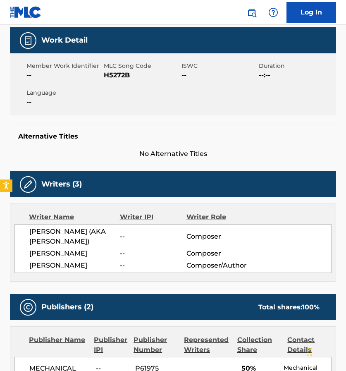
scroll to position [122, 0]
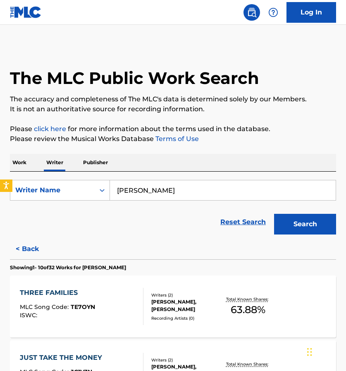
click at [239, 224] on link "Reset Search" at bounding box center [243, 222] width 54 height 18
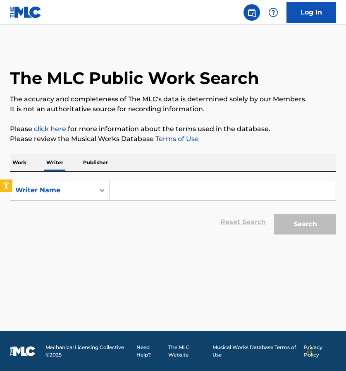
click at [120, 189] on input "Search Form" at bounding box center [223, 190] width 226 height 20
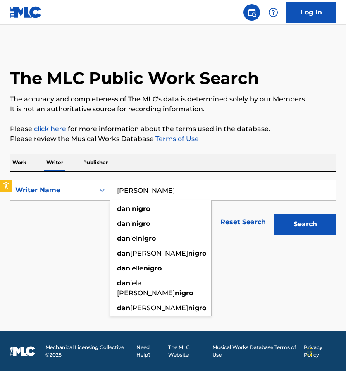
type input "Dan Nigro"
click at [292, 226] on button "Search" at bounding box center [305, 224] width 62 height 21
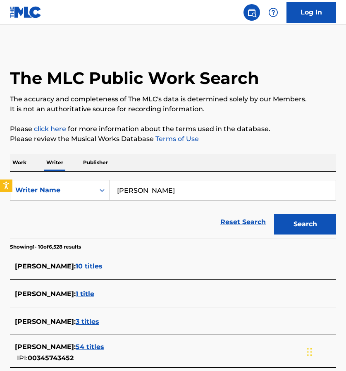
click at [76, 267] on span "10 titles" at bounding box center [89, 266] width 27 height 8
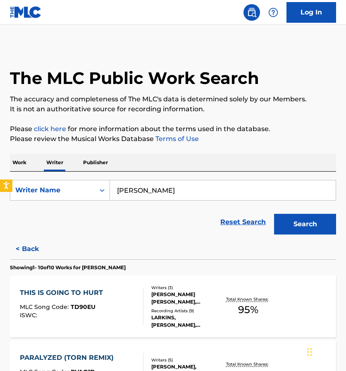
click at [257, 223] on link "Reset Search" at bounding box center [243, 222] width 54 height 18
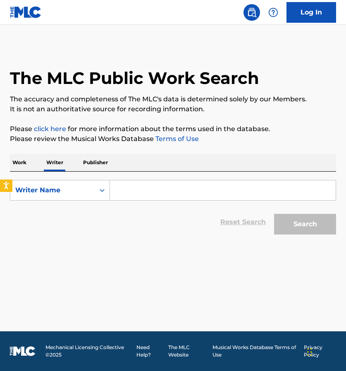
click at [165, 192] on input "Search Form" at bounding box center [223, 190] width 226 height 20
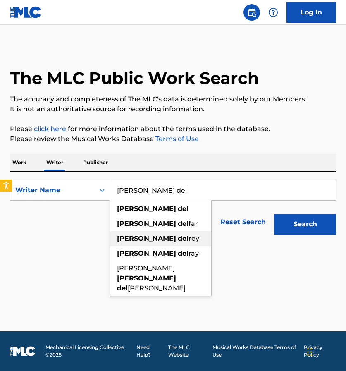
click at [189, 238] on span "rey" at bounding box center [194, 238] width 11 height 8
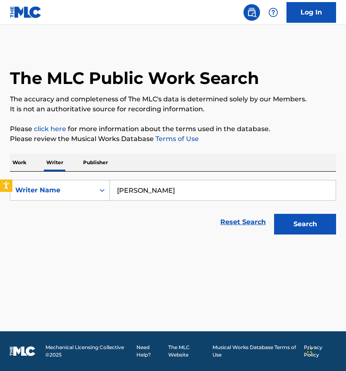
click at [310, 227] on button "Search" at bounding box center [305, 224] width 62 height 21
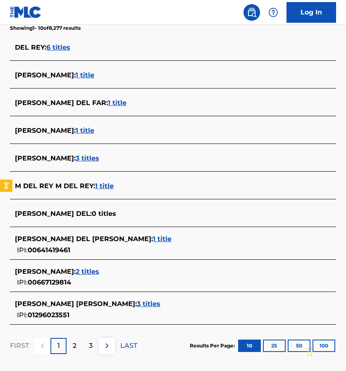
scroll to position [225, 0]
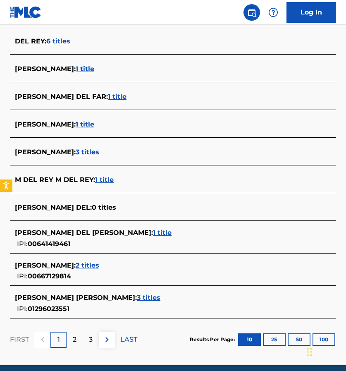
click at [86, 154] on span "3 titles" at bounding box center [88, 152] width 24 height 8
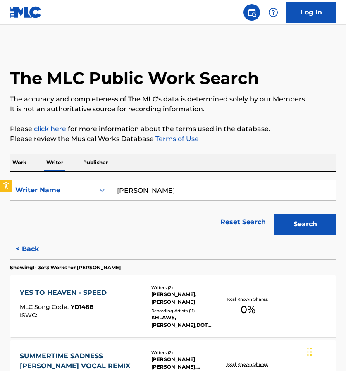
scroll to position [0, 0]
click at [232, 196] on input "lana del rey" at bounding box center [223, 190] width 226 height 20
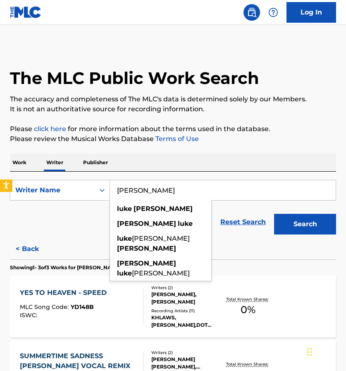
type input "Luke laird"
click at [297, 221] on button "Search" at bounding box center [305, 224] width 62 height 21
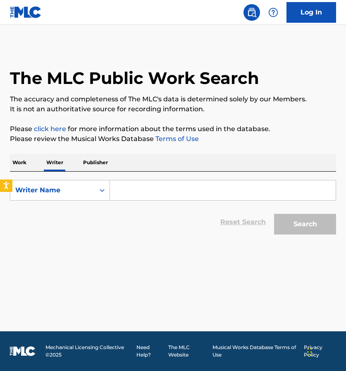
click at [167, 189] on input "Search Form" at bounding box center [223, 190] width 226 height 20
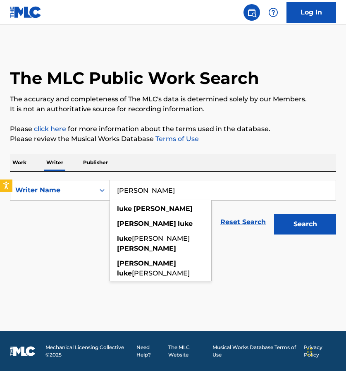
type input "[PERSON_NAME]"
click at [305, 224] on button "Search" at bounding box center [305, 224] width 62 height 21
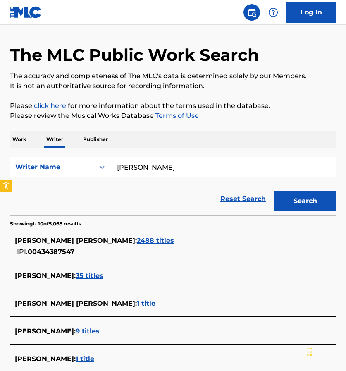
scroll to position [36, 0]
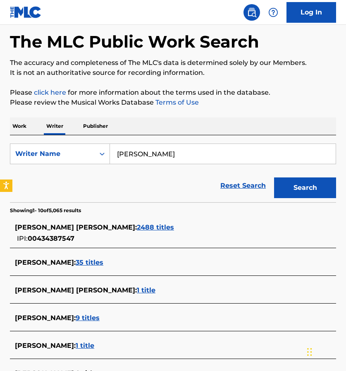
click at [137, 225] on span "2488 titles" at bounding box center [155, 227] width 37 height 8
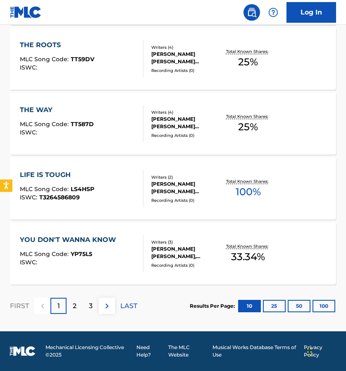
scroll to position [637, 0]
click at [78, 308] on div "2" at bounding box center [75, 306] width 16 height 16
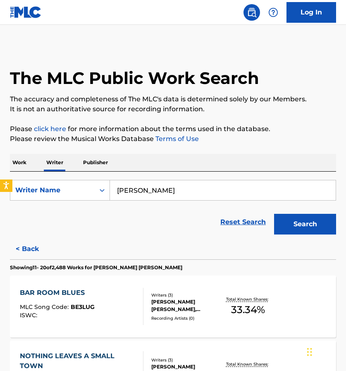
scroll to position [0, 0]
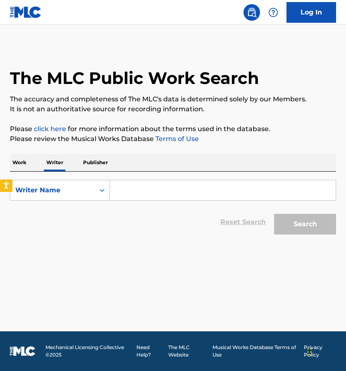
click at [153, 179] on div "SearchWithCriteria3a298c18-0822-4c2a-bf96-e27f3e1b9677 Writer Name Reset Search…" at bounding box center [173, 205] width 326 height 67
click at [146, 192] on input "Search Form" at bounding box center [223, 190] width 226 height 20
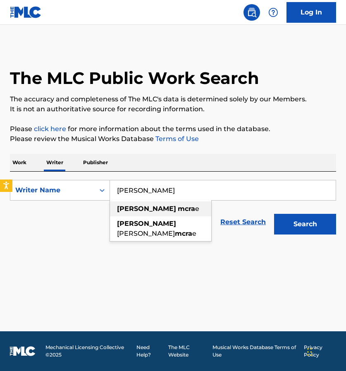
drag, startPoint x: 144, startPoint y: 205, endPoint x: 143, endPoint y: 211, distance: 6.3
click at [176, 211] on span "Search Form" at bounding box center [177, 209] width 2 height 8
type input "tate mcrae"
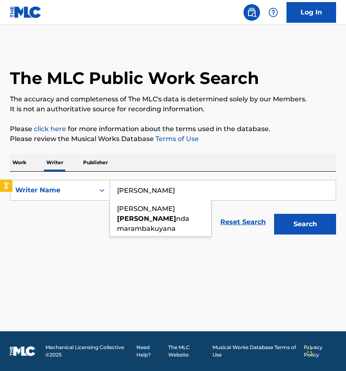
click at [306, 224] on button "Search" at bounding box center [305, 224] width 62 height 21
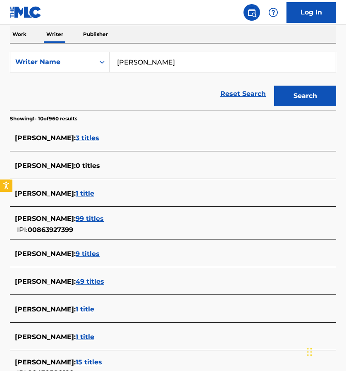
scroll to position [131, 0]
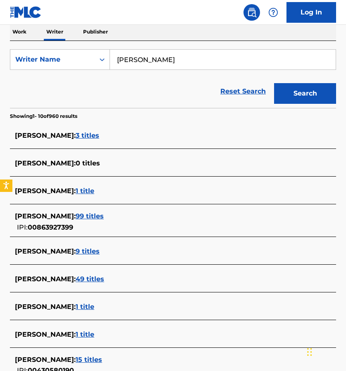
click at [80, 214] on span "99 titles" at bounding box center [90, 216] width 28 height 8
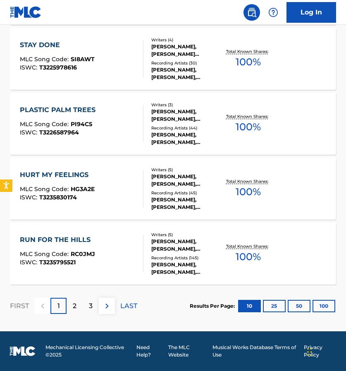
scroll to position [637, 0]
click at [73, 307] on p "2" at bounding box center [75, 306] width 4 height 10
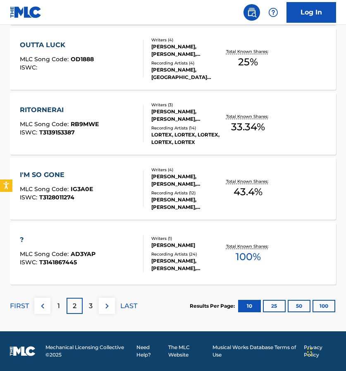
click at [89, 303] on p "3" at bounding box center [91, 306] width 4 height 10
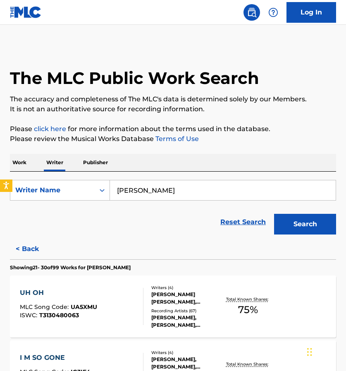
scroll to position [0, 0]
click at [24, 163] on p "Work" at bounding box center [19, 162] width 19 height 17
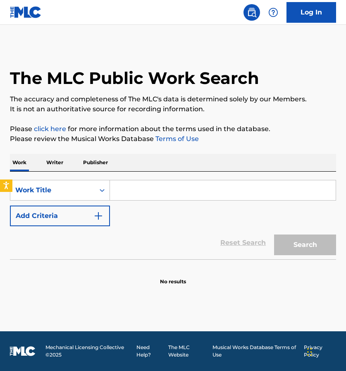
click at [135, 194] on input "Search Form" at bounding box center [223, 190] width 226 height 20
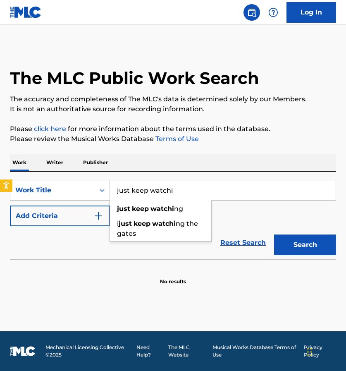
type input "just keep watching"
drag, startPoint x: 135, startPoint y: 194, endPoint x: 142, endPoint y: 206, distance: 13.7
click at [142, 206] on strong "keep" at bounding box center [140, 209] width 17 height 8
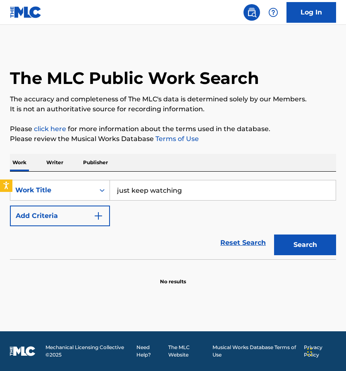
drag, startPoint x: 142, startPoint y: 206, endPoint x: 98, endPoint y: 214, distance: 44.2
click at [98, 214] on img "Search Form" at bounding box center [98, 216] width 10 height 10
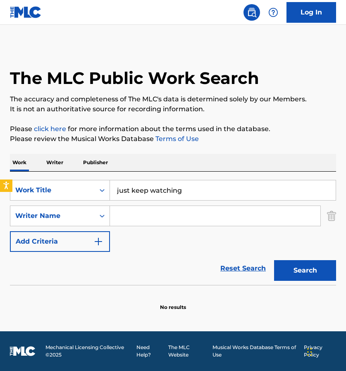
click at [126, 218] on input "Search Form" at bounding box center [215, 216] width 210 height 20
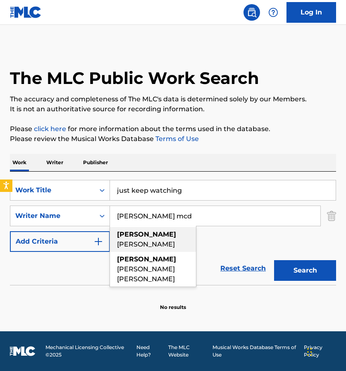
drag, startPoint x: 148, startPoint y: 232, endPoint x: 136, endPoint y: 239, distance: 13.5
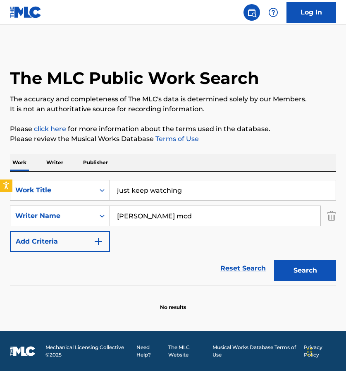
click at [174, 214] on input "tate mcd" at bounding box center [215, 216] width 210 height 20
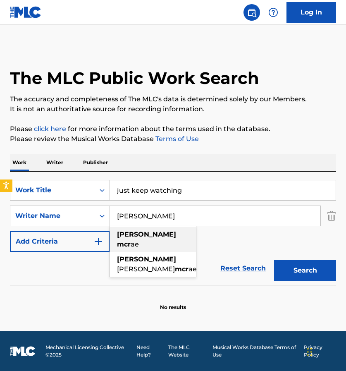
click at [165, 235] on div "tate mcr ae" at bounding box center [153, 239] width 86 height 25
type input "tate mcrae"
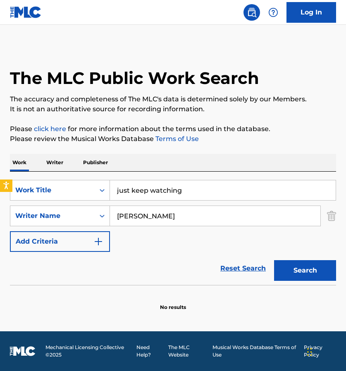
click at [304, 268] on button "Search" at bounding box center [305, 270] width 62 height 21
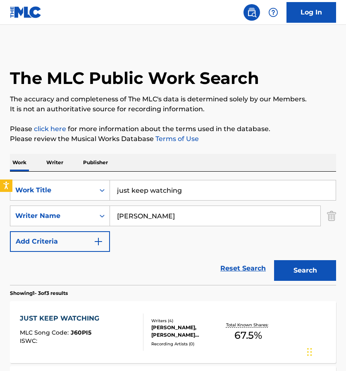
click at [236, 266] on link "Reset Search" at bounding box center [243, 268] width 54 height 18
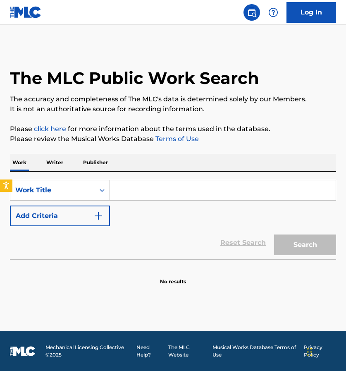
click at [198, 181] on input "Search Form" at bounding box center [223, 190] width 226 height 20
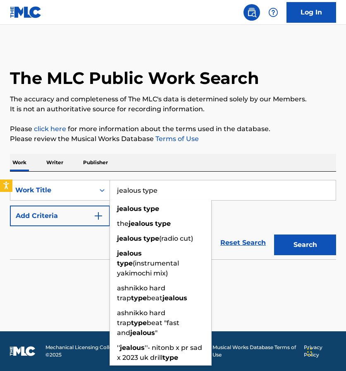
click at [305, 245] on button "Search" at bounding box center [305, 244] width 62 height 21
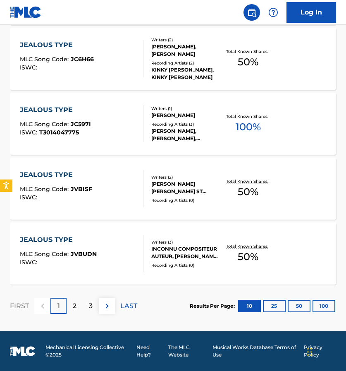
scroll to position [637, 0]
click at [71, 302] on div "2" at bounding box center [75, 306] width 16 height 16
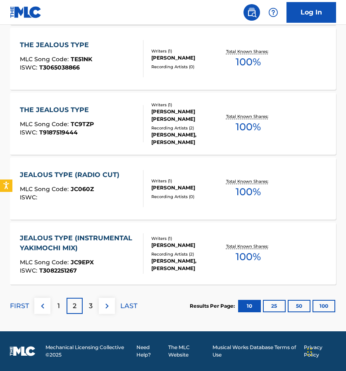
click at [86, 308] on div "3" at bounding box center [91, 306] width 16 height 16
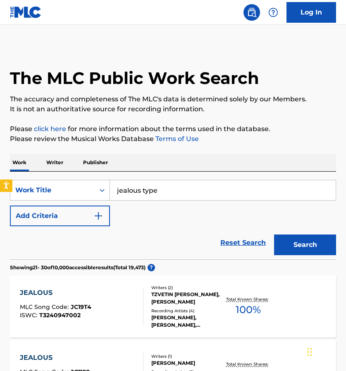
scroll to position [0, 0]
click at [167, 191] on input "jealous type" at bounding box center [223, 190] width 226 height 20
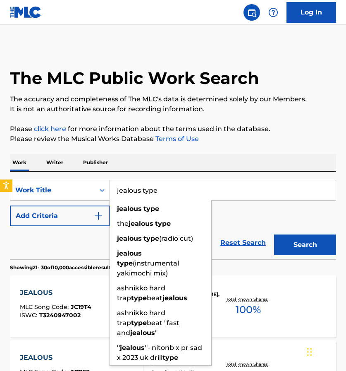
click at [167, 191] on input "jealous type" at bounding box center [223, 190] width 226 height 20
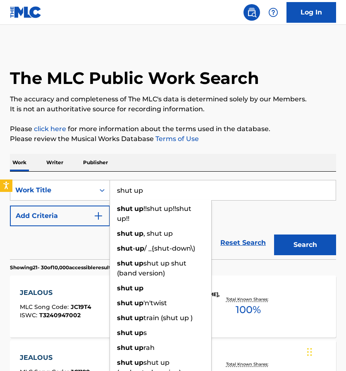
type input "shut up"
click at [238, 213] on div "SearchWithCriteriaa9b208d6-95e3-4f5b-ba79-e4b3c6268a4e Work Title shut up shut …" at bounding box center [173, 203] width 326 height 46
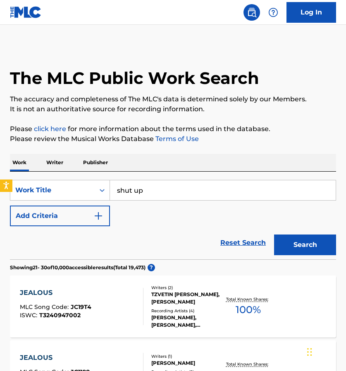
click at [100, 217] on img "Search Form" at bounding box center [98, 216] width 10 height 10
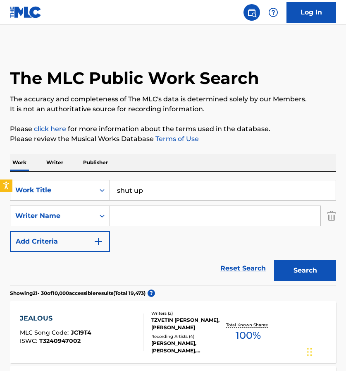
paste input "Kenneth Dickerson Taylor Jr."
type input "Kenneth Dickerson Taylor Jr."
click at [300, 265] on button "Search" at bounding box center [305, 270] width 62 height 21
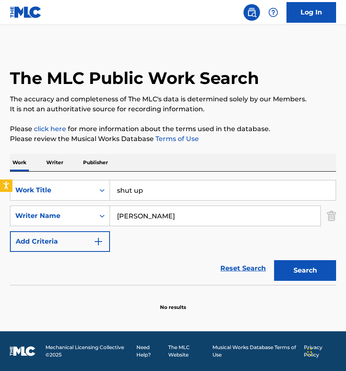
click at [253, 265] on link "Reset Search" at bounding box center [243, 268] width 54 height 18
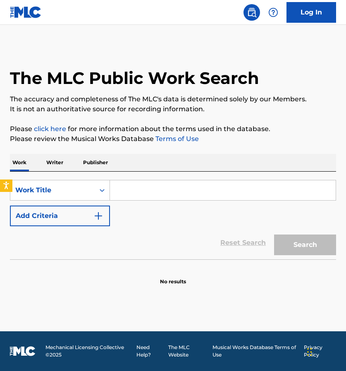
click at [62, 162] on p "Writer" at bounding box center [55, 162] width 22 height 17
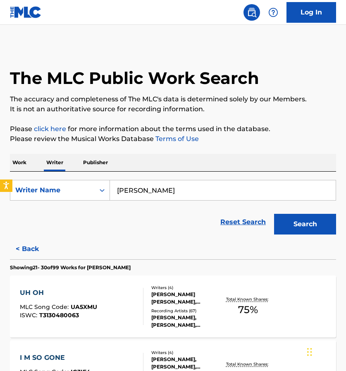
click at [137, 194] on input "tate mcrae" at bounding box center [223, 190] width 226 height 20
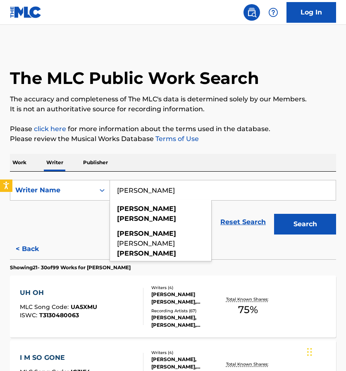
click at [137, 194] on input "tate mcrae" at bounding box center [223, 190] width 226 height 20
paste input "Russell Dickerson"
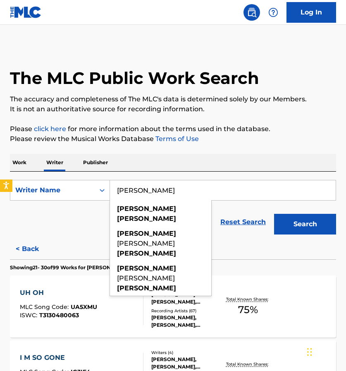
type input "Russell Dickerson"
click at [286, 228] on button "Search" at bounding box center [305, 224] width 62 height 21
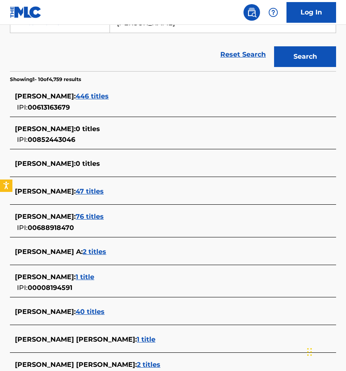
scroll to position [168, 0]
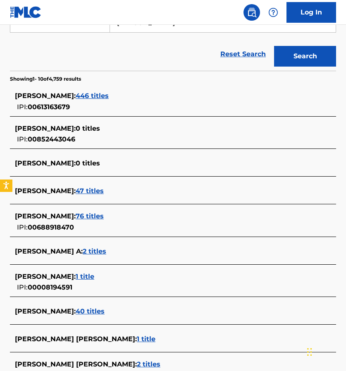
click at [104, 189] on span "47 titles" at bounding box center [90, 191] width 28 height 8
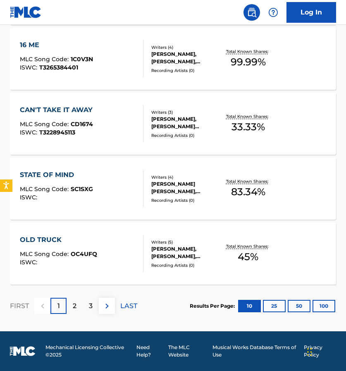
scroll to position [637, 0]
click at [77, 302] on p "2" at bounding box center [75, 306] width 4 height 10
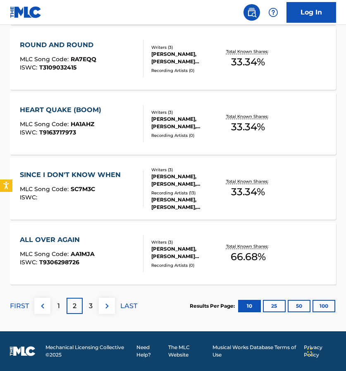
click at [92, 306] on p "3" at bounding box center [91, 306] width 4 height 10
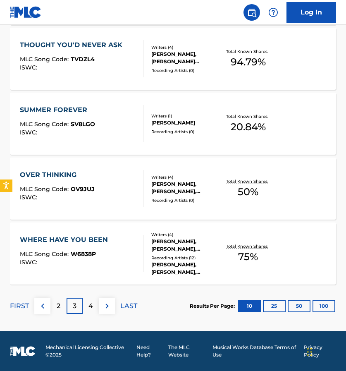
click at [106, 311] on img at bounding box center [107, 306] width 10 height 10
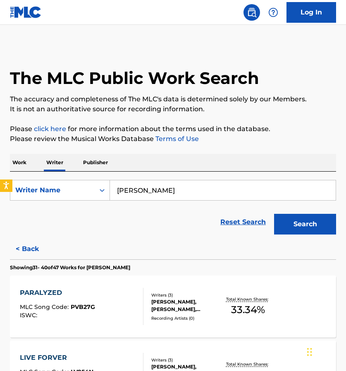
scroll to position [0, 0]
click at [19, 159] on p "Work" at bounding box center [19, 162] width 19 height 17
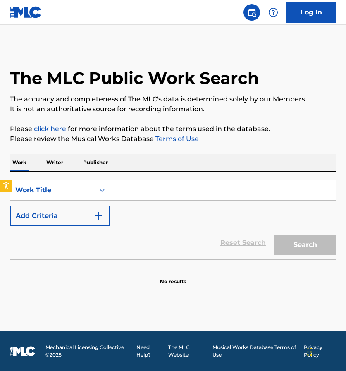
click at [145, 192] on input "Search Form" at bounding box center [223, 190] width 226 height 20
paste input "All I Forgot"
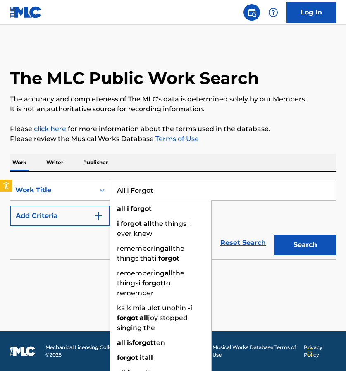
type input "All I Forgot"
click at [311, 258] on div "Search" at bounding box center [303, 242] width 66 height 33
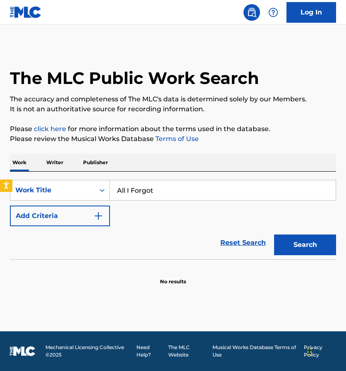
click at [308, 244] on button "Search" at bounding box center [305, 244] width 62 height 21
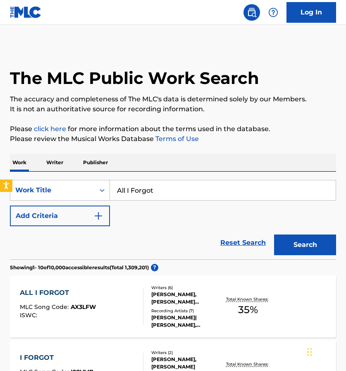
click at [145, 184] on input "All I Forgot" at bounding box center [223, 190] width 226 height 20
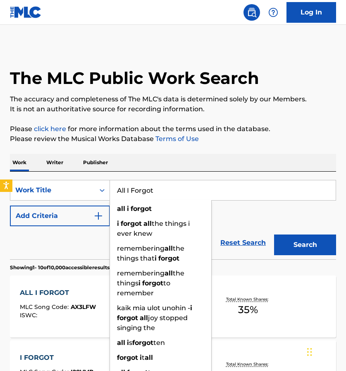
click at [145, 184] on input "All I Forgot" at bounding box center [223, 190] width 226 height 20
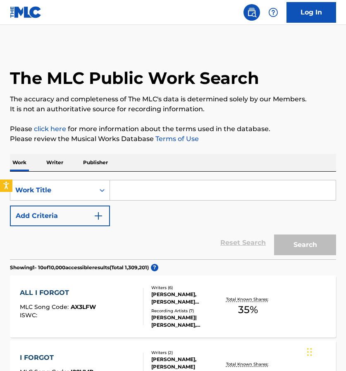
paste input "Good Luck, Babe!"
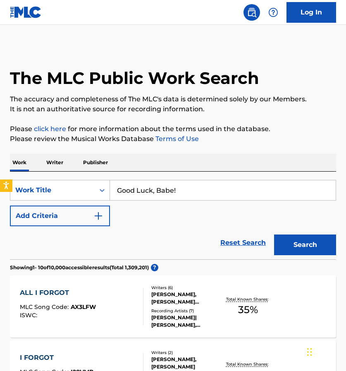
type input "Good Luck, Babe!"
click at [305, 245] on button "Search" at bounding box center [305, 244] width 62 height 21
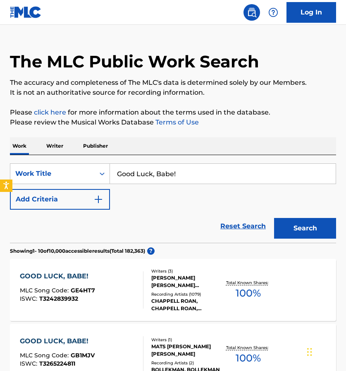
scroll to position [20, 0]
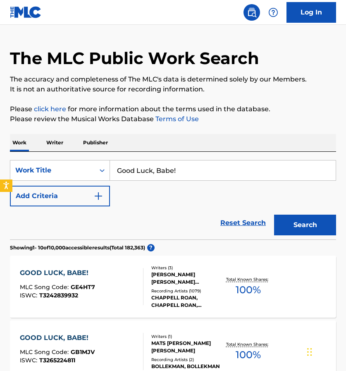
click at [55, 273] on div "GOOD LUCK, BABE!" at bounding box center [57, 273] width 75 height 10
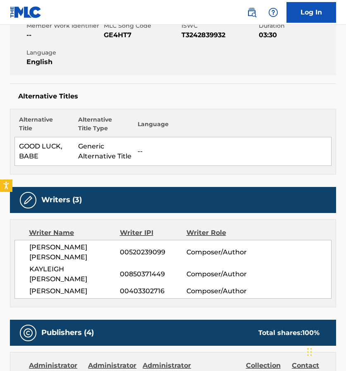
scroll to position [169, 0]
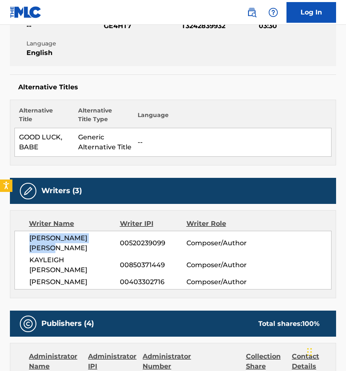
drag, startPoint x: 29, startPoint y: 236, endPoint x: 109, endPoint y: 241, distance: 80.4
click at [109, 242] on div "DANIEL LEONARD NIGRO 00520239099 Composer/Author KAYLEIGH ROSE AMSTUTZ 00850371…" at bounding box center [172, 260] width 317 height 59
copy span "DANIEL LEONARD NIGRO"
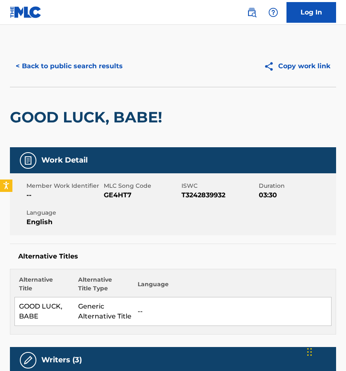
scroll to position [0, 0]
click at [33, 64] on button "< Back to public search results" at bounding box center [69, 66] width 119 height 21
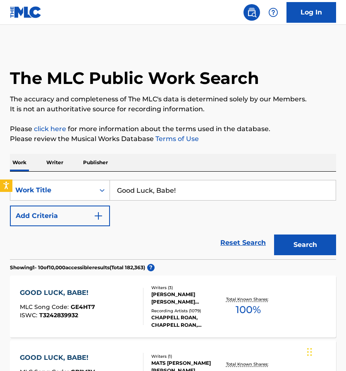
scroll to position [20, 0]
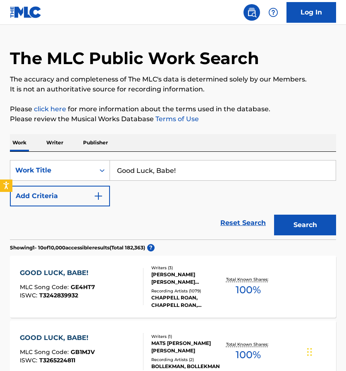
click at [187, 169] on input "Good Luck, Babe!" at bounding box center [223, 170] width 226 height 20
click at [62, 142] on p "Writer" at bounding box center [55, 142] width 22 height 17
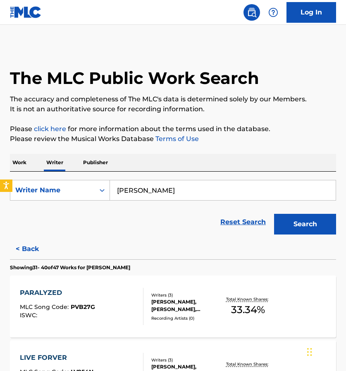
click at [194, 190] on input "Russell Dickerson" at bounding box center [223, 190] width 226 height 20
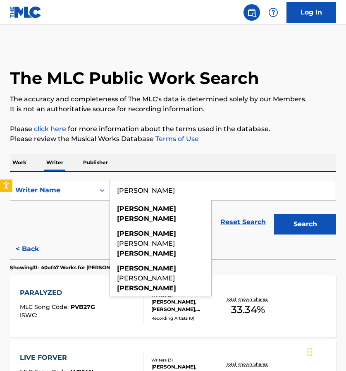
click at [194, 190] on input "Russell Dickerson" at bounding box center [223, 190] width 226 height 20
paste input "DANIEL LEONARD NIGRO"
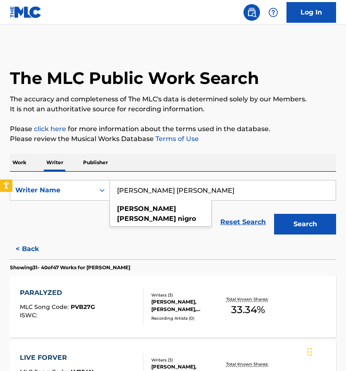
type input "DANIEL LEONARD NIGRO"
click at [288, 227] on button "Search" at bounding box center [305, 224] width 62 height 21
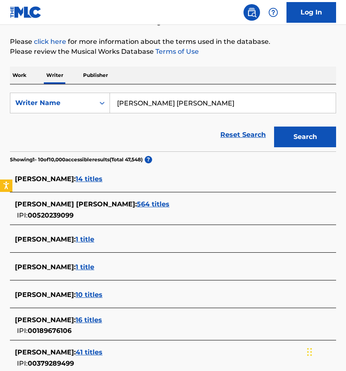
scroll to position [93, 0]
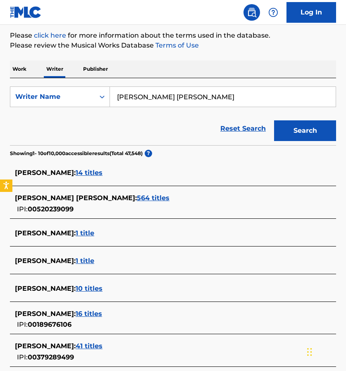
click at [86, 172] on span "14 titles" at bounding box center [89, 173] width 27 height 8
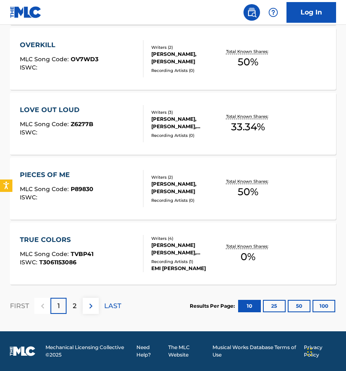
scroll to position [637, 0]
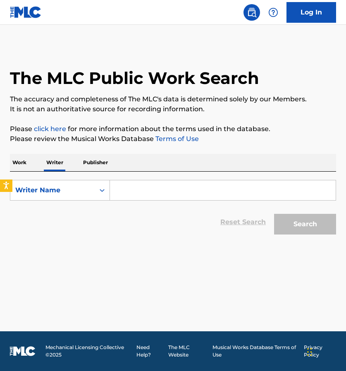
click at [26, 167] on p "Work" at bounding box center [19, 162] width 19 height 17
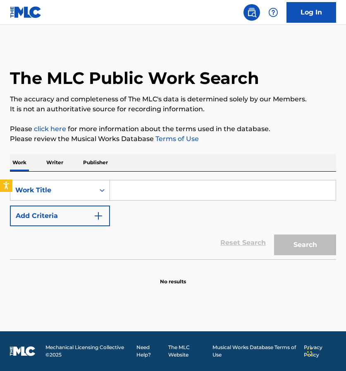
click at [139, 187] on input "Search Form" at bounding box center [223, 190] width 226 height 20
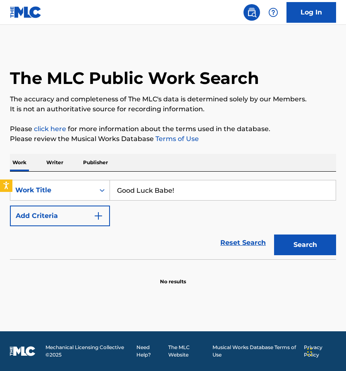
type input "Good Luck Babe!"
click at [305, 245] on button "Search" at bounding box center [305, 244] width 62 height 21
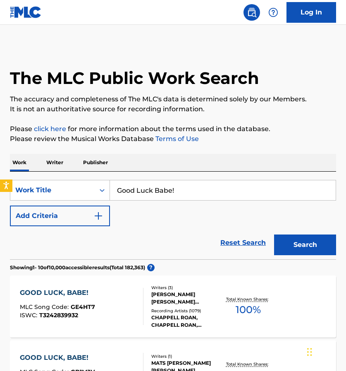
click at [54, 290] on div "GOOD LUCK, BABE!" at bounding box center [57, 293] width 75 height 10
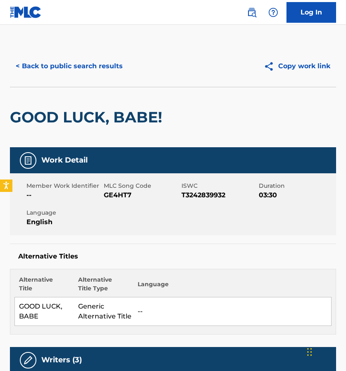
click at [27, 68] on button "< Back to public search results" at bounding box center [69, 66] width 119 height 21
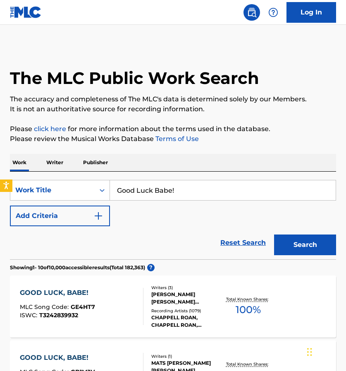
drag, startPoint x: 177, startPoint y: 193, endPoint x: 115, endPoint y: 188, distance: 62.2
click at [115, 188] on input "Good Luck Babe!" at bounding box center [223, 190] width 226 height 20
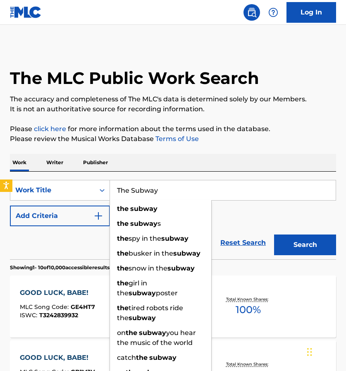
type input "The Subway"
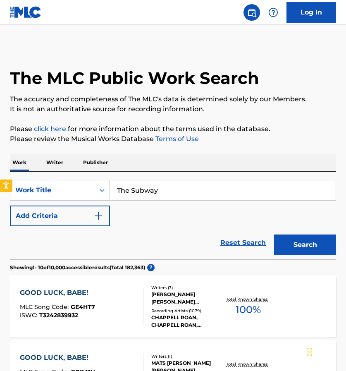
click at [96, 216] on img "Search Form" at bounding box center [98, 216] width 10 height 10
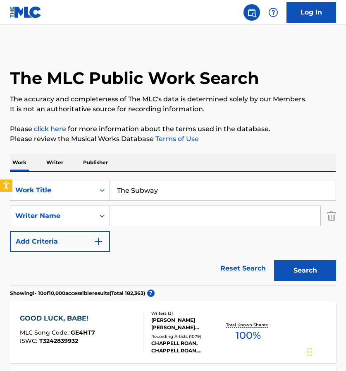
click at [142, 215] on input "Search Form" at bounding box center [215, 216] width 210 height 20
type input "F"
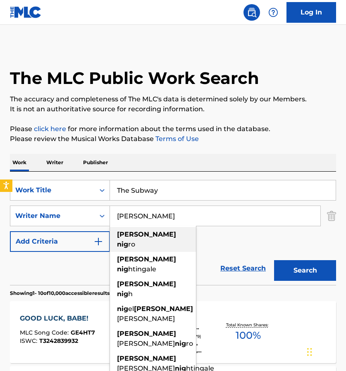
click at [128, 240] on strong "nig" at bounding box center [122, 244] width 11 height 8
type input "daniel nigro"
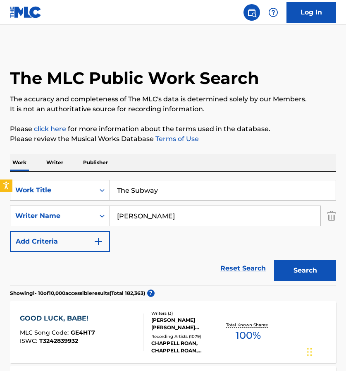
click at [294, 274] on button "Search" at bounding box center [305, 270] width 62 height 21
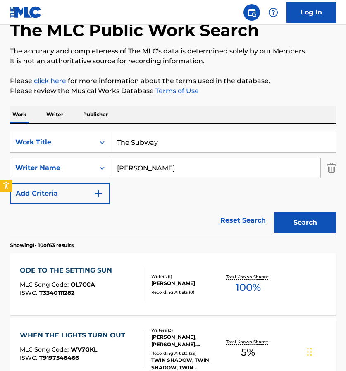
scroll to position [50, 0]
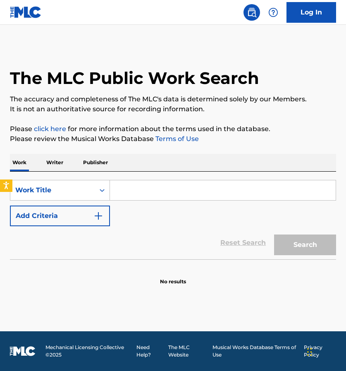
click at [146, 194] on input "Search Form" at bounding box center [223, 190] width 226 height 20
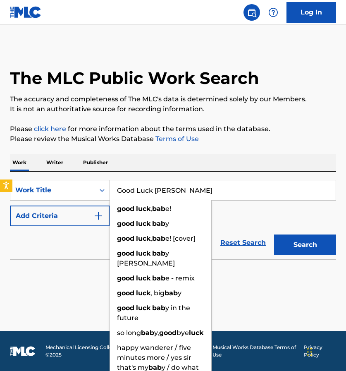
drag, startPoint x: 146, startPoint y: 194, endPoint x: 136, endPoint y: 215, distance: 22.9
click at [136, 215] on div "good luck , bab e!" at bounding box center [160, 208] width 101 height 15
type input "good luck, babe!"
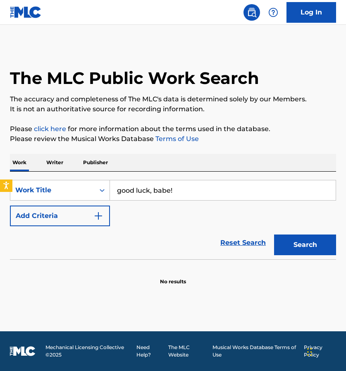
click at [296, 247] on button "Search" at bounding box center [305, 244] width 62 height 21
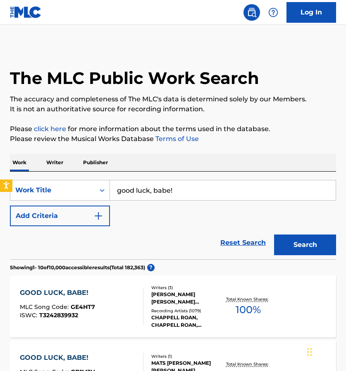
click at [55, 288] on div "GOOD LUCK, BABE!" at bounding box center [57, 293] width 75 height 10
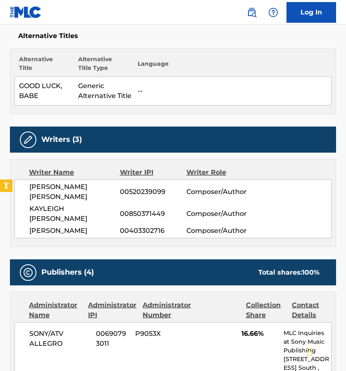
scroll to position [241, 0]
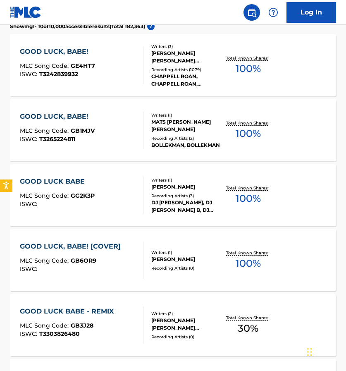
scroll to position [260, 0]
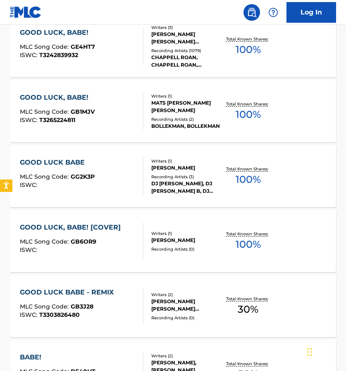
click at [69, 292] on div "GOOD LUCK BABE - REMIX" at bounding box center [69, 292] width 98 height 10
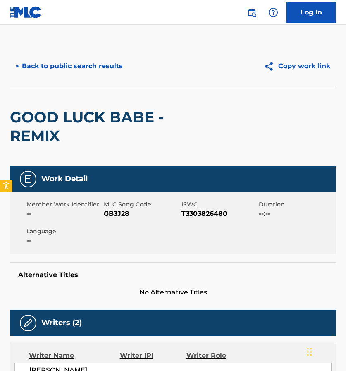
click at [27, 62] on button "< Back to public search results" at bounding box center [69, 66] width 119 height 21
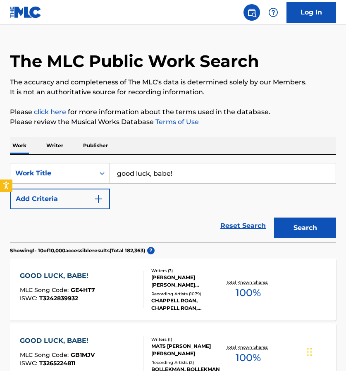
scroll to position [13, 0]
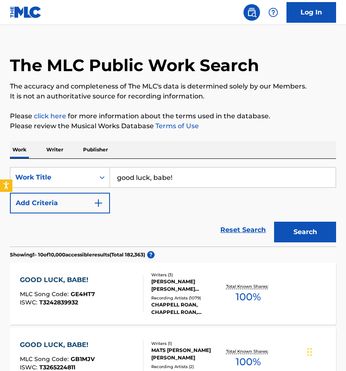
click at [48, 280] on div "GOOD LUCK, BABE!" at bounding box center [57, 280] width 75 height 10
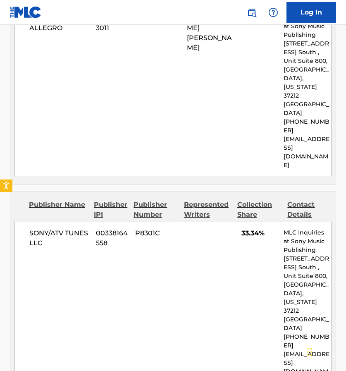
scroll to position [827, 0]
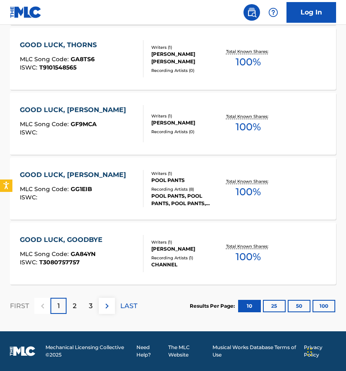
scroll to position [13, 0]
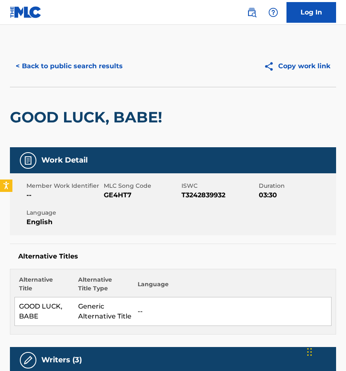
click at [31, 65] on button "< Back to public search results" at bounding box center [69, 66] width 119 height 21
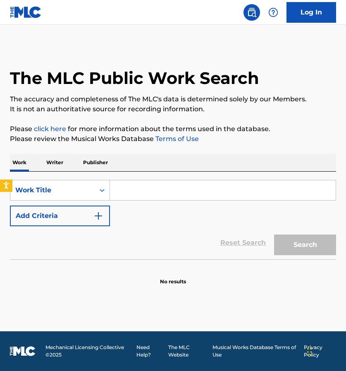
click at [138, 191] on input "Search Form" at bounding box center [223, 190] width 226 height 20
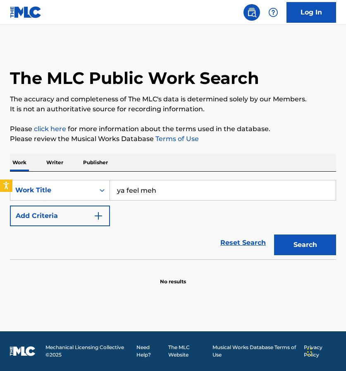
click at [305, 245] on button "Search" at bounding box center [305, 244] width 62 height 21
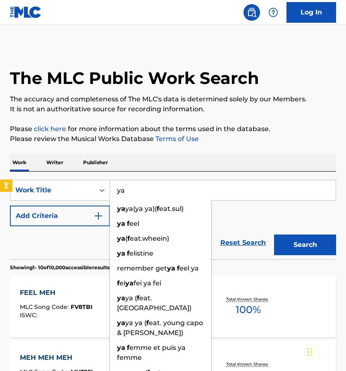
type input "y"
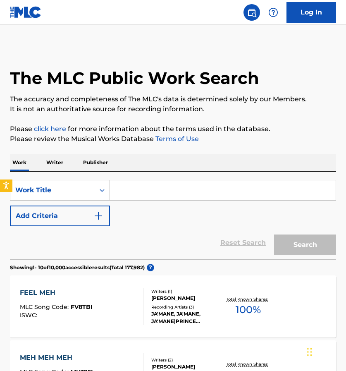
click at [51, 163] on p "Writer" at bounding box center [55, 162] width 22 height 17
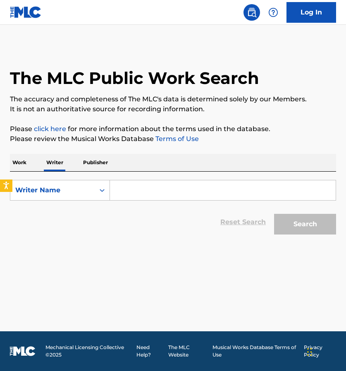
click at [138, 196] on input "Search Form" at bounding box center [223, 190] width 226 height 20
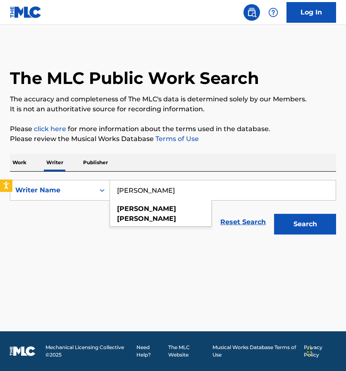
type input "Maurice Gleaton"
click at [305, 224] on button "Search" at bounding box center [305, 224] width 62 height 21
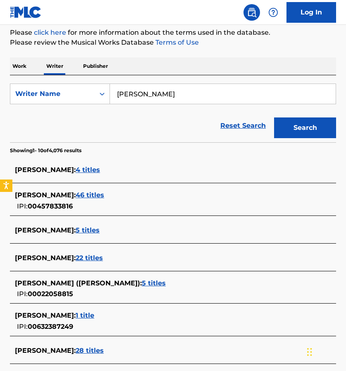
scroll to position [98, 0]
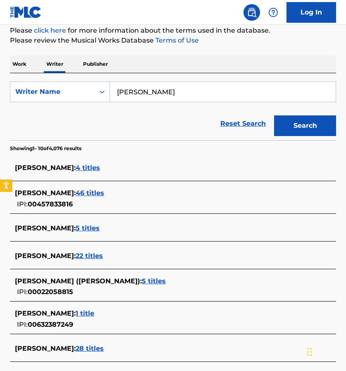
click at [102, 255] on span "22 titles" at bounding box center [89, 256] width 27 height 8
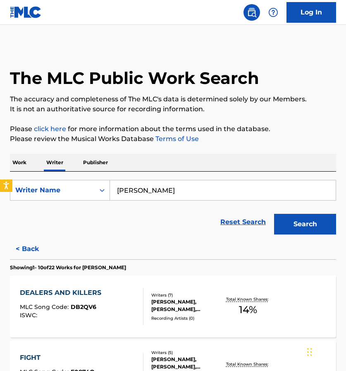
scroll to position [0, 0]
click at [227, 221] on link "Reset Search" at bounding box center [243, 222] width 54 height 18
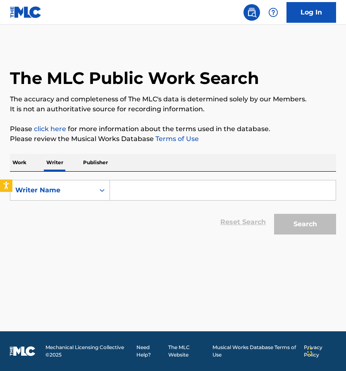
click at [21, 163] on p "Work" at bounding box center [19, 162] width 19 height 17
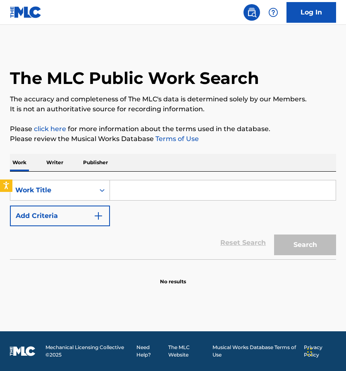
click at [159, 192] on input "Search Form" at bounding box center [223, 190] width 226 height 20
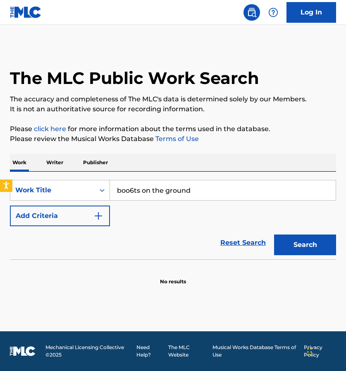
click at [305, 245] on button "Search" at bounding box center [305, 244] width 62 height 21
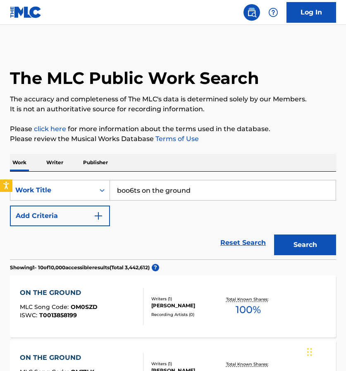
click at [135, 191] on input "boo6ts on the ground" at bounding box center [223, 190] width 226 height 20
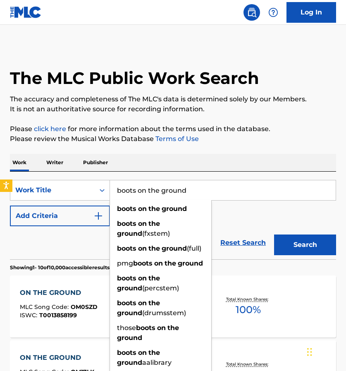
type input "boots on the ground"
click at [305, 245] on button "Search" at bounding box center [305, 244] width 62 height 21
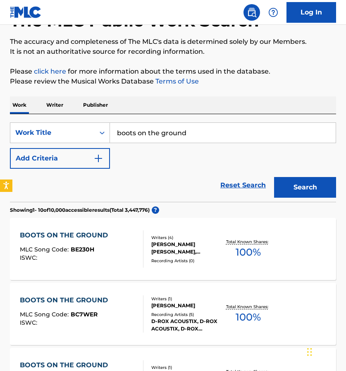
scroll to position [59, 0]
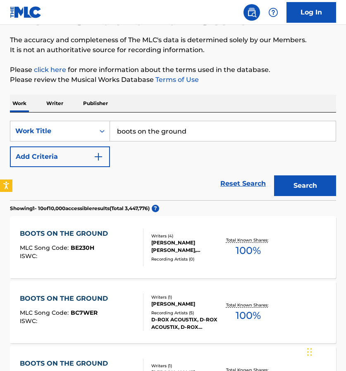
click at [98, 156] on img "Search Form" at bounding box center [98, 157] width 10 height 10
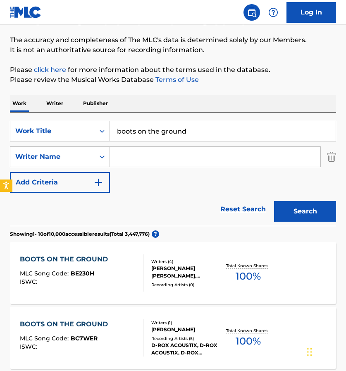
click at [134, 163] on input "Search Form" at bounding box center [215, 157] width 210 height 20
drag, startPoint x: 181, startPoint y: 165, endPoint x: 306, endPoint y: 215, distance: 135.1
click at [306, 215] on button "Search" at bounding box center [305, 211] width 62 height 21
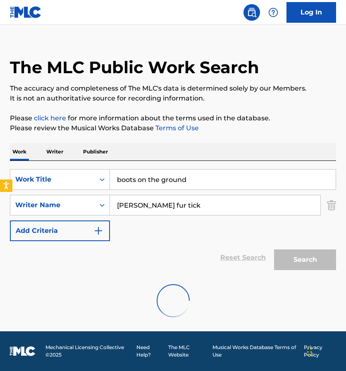
scroll to position [0, 0]
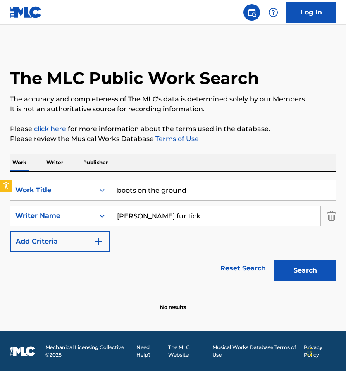
click at [160, 212] on input "Douglas fur tick" at bounding box center [215, 216] width 210 height 20
click at [158, 214] on input "Douglas fur tick" at bounding box center [215, 216] width 210 height 20
type input "Douglas furtick"
click at [293, 267] on button "Search" at bounding box center [305, 270] width 62 height 21
click at [333, 217] on img "Search Form" at bounding box center [331, 216] width 9 height 21
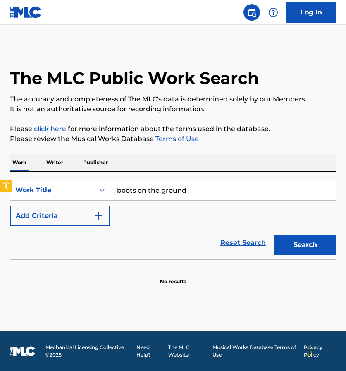
click at [253, 245] on link "Reset Search" at bounding box center [243, 243] width 54 height 18
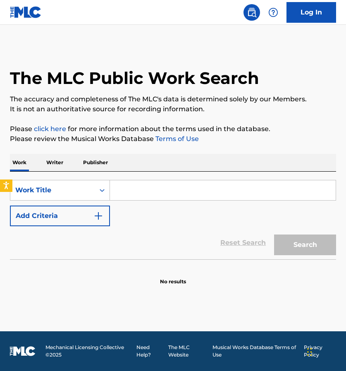
click at [215, 183] on input "Search Form" at bounding box center [223, 190] width 226 height 20
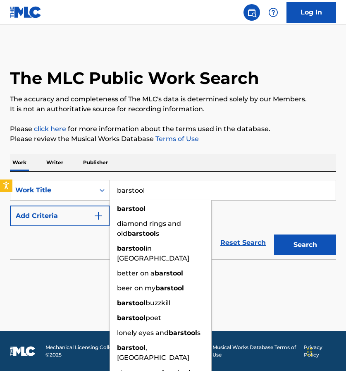
type input "barstool"
click at [305, 245] on button "Search" at bounding box center [305, 244] width 62 height 21
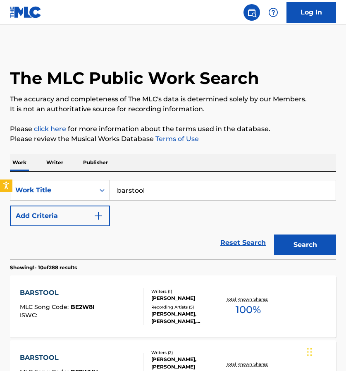
click at [237, 245] on link "Reset Search" at bounding box center [243, 243] width 54 height 18
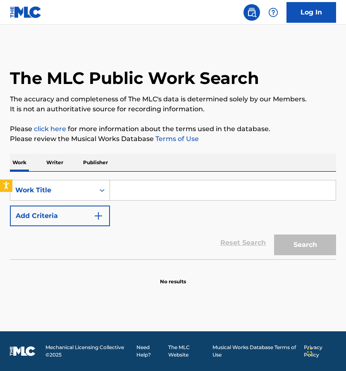
click at [60, 158] on p "Writer" at bounding box center [55, 162] width 22 height 17
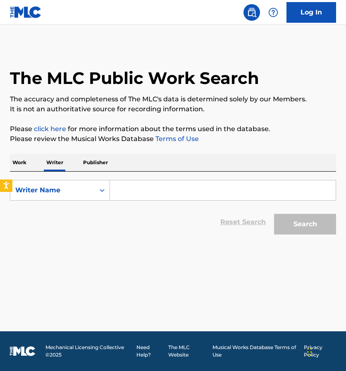
click at [145, 194] on input "Search Form" at bounding box center [223, 190] width 226 height 20
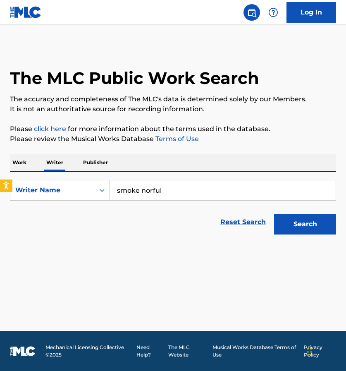
click at [305, 224] on button "Search" at bounding box center [305, 224] width 62 height 21
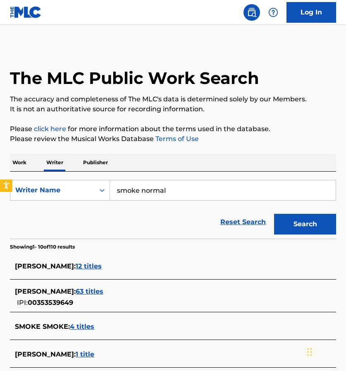
click at [81, 267] on span "12 titles" at bounding box center [89, 266] width 26 height 8
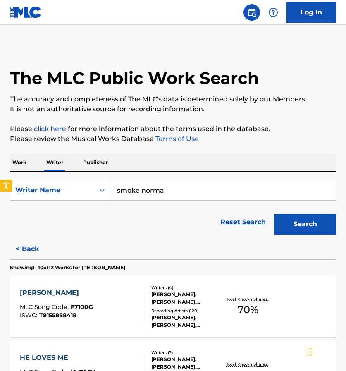
click at [143, 189] on input "smoke normal" at bounding box center [223, 190] width 226 height 20
click at [178, 192] on input "smokey normal" at bounding box center [223, 190] width 226 height 20
type input "smokey norful"
click at [305, 224] on button "Search" at bounding box center [305, 224] width 62 height 21
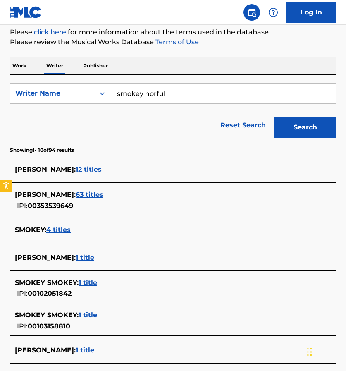
scroll to position [92, 0]
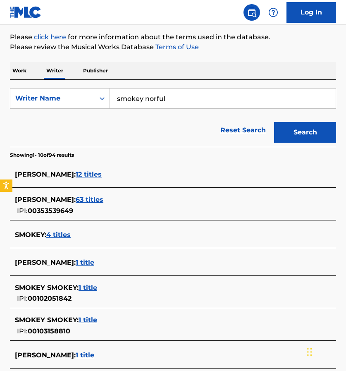
click at [85, 196] on span "63 titles" at bounding box center [90, 200] width 28 height 8
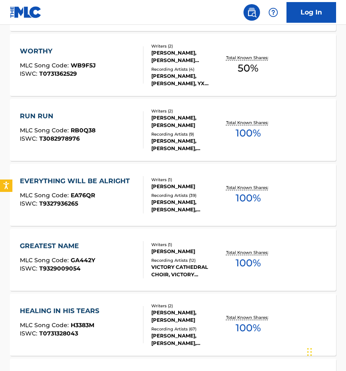
scroll to position [307, 0]
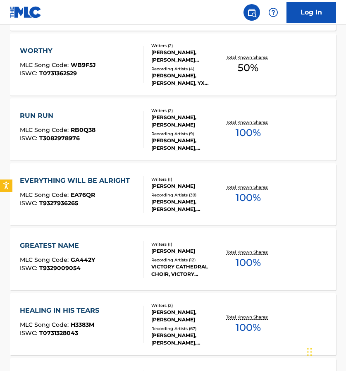
click at [82, 181] on div "EVERYTHING WILL BE ALRIGHT" at bounding box center [77, 181] width 114 height 10
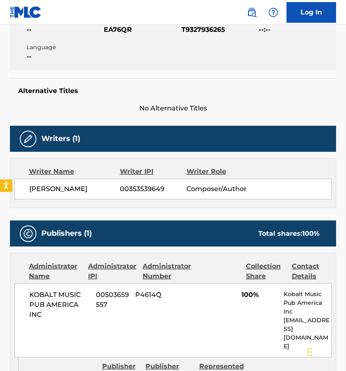
scroll to position [169, 0]
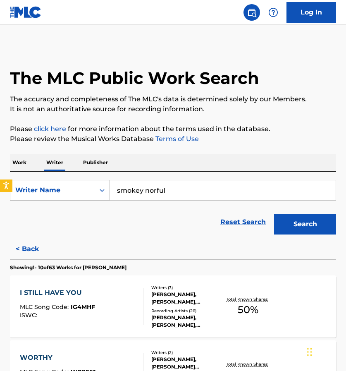
drag, startPoint x: 172, startPoint y: 191, endPoint x: 108, endPoint y: 194, distance: 65.0
click at [108, 194] on div "SearchWithCriteriaf7fbbb1c-93d7-4b6b-a07a-c8610c7e64bd Writer Name smokey norful" at bounding box center [173, 190] width 326 height 21
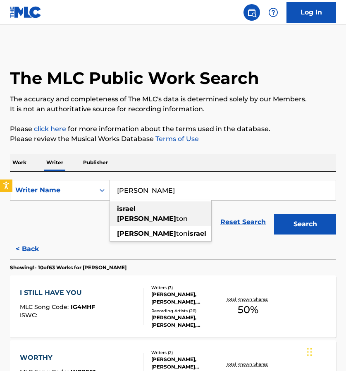
click at [139, 215] on strong "hough" at bounding box center [146, 219] width 59 height 8
type input "israel houghton"
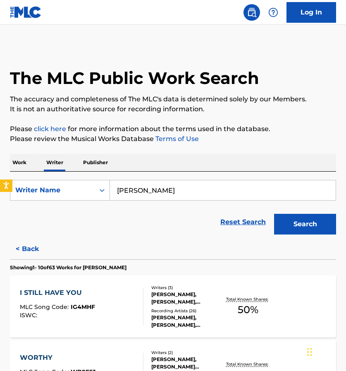
click at [315, 225] on button "Search" at bounding box center [305, 224] width 62 height 21
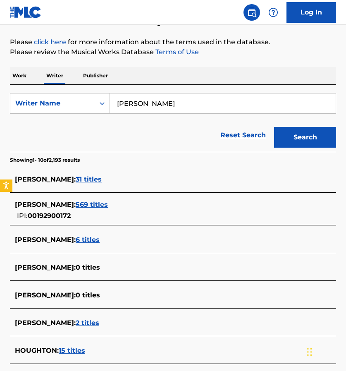
scroll to position [86, 0]
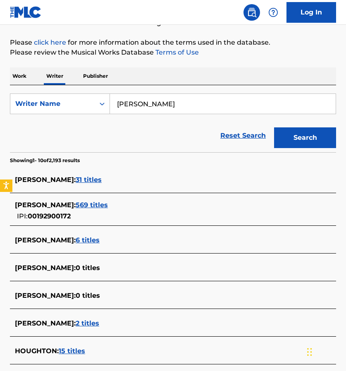
click at [100, 203] on span "569 titles" at bounding box center [92, 205] width 32 height 8
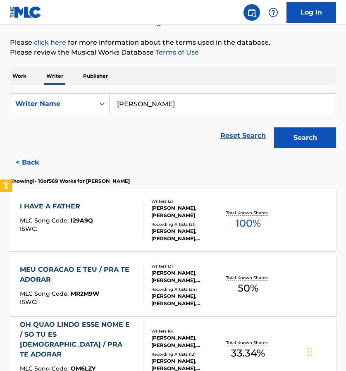
click at [61, 201] on div "I HAVE A FATHER" at bounding box center [56, 206] width 73 height 10
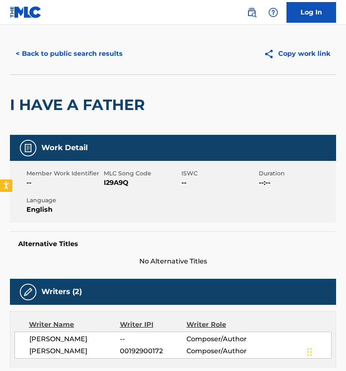
scroll to position [12, 0]
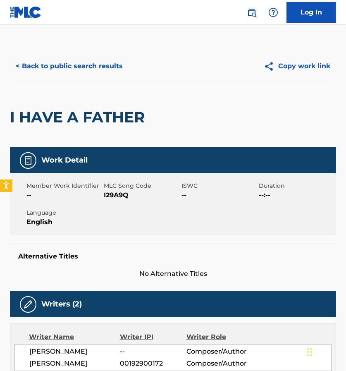
click at [62, 66] on button "< Back to public search results" at bounding box center [69, 66] width 119 height 21
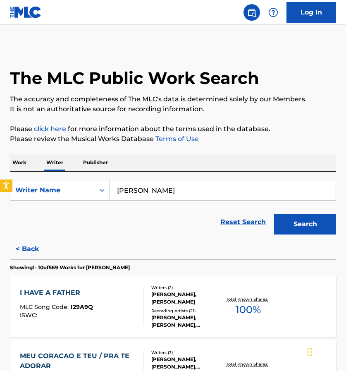
click at [226, 222] on link "Reset Search" at bounding box center [243, 222] width 54 height 18
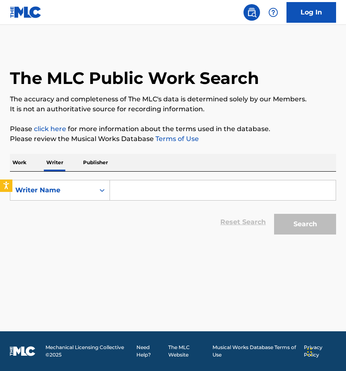
click at [131, 194] on input "Search Form" at bounding box center [223, 190] width 226 height 20
click at [20, 160] on p "Work" at bounding box center [19, 162] width 19 height 17
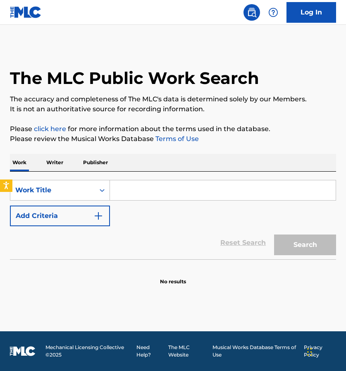
click at [124, 187] on input "Search Form" at bounding box center [223, 190] width 226 height 20
paste input "Growin' on Me"
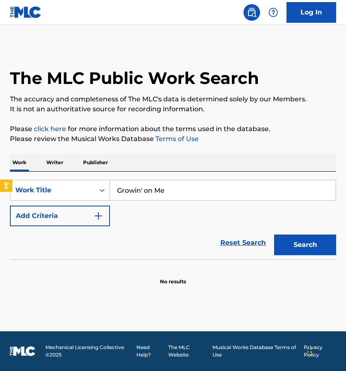
type input "Growin' on Me"
click at [303, 244] on button "Search" at bounding box center [305, 244] width 62 height 21
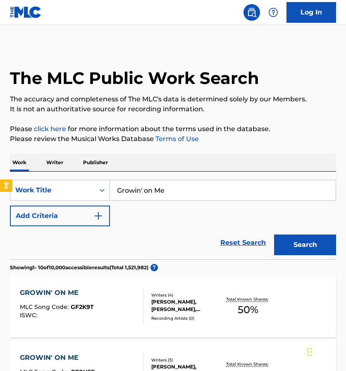
click at [54, 163] on p "Writer" at bounding box center [55, 162] width 22 height 17
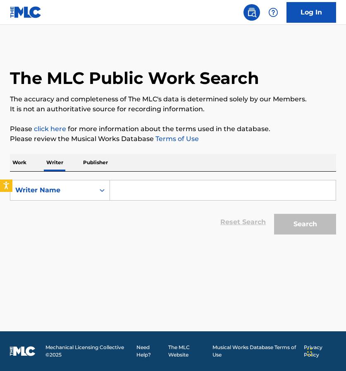
click at [148, 198] on input "Search Form" at bounding box center [223, 190] width 226 height 20
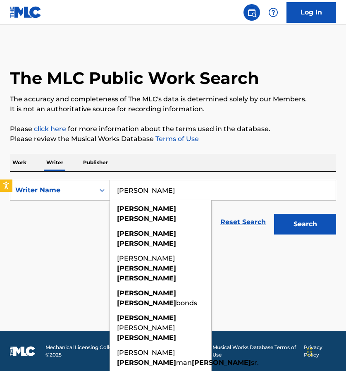
click at [305, 224] on button "Search" at bounding box center [305, 224] width 62 height 21
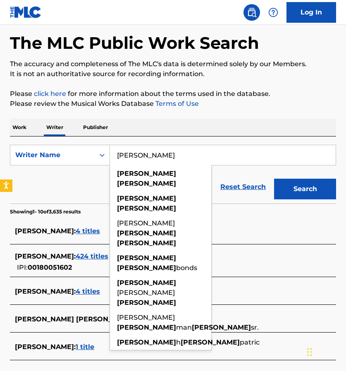
scroll to position [55, 0]
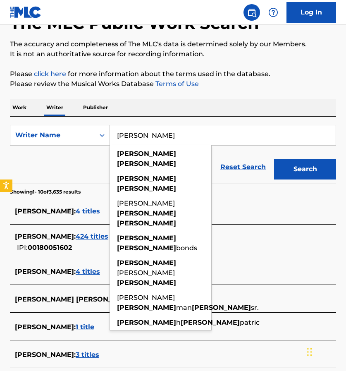
type input "Kirk Franklin"
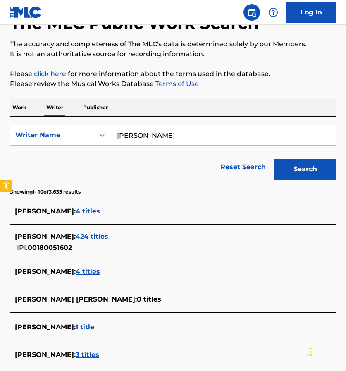
click at [100, 210] on span "4 titles" at bounding box center [88, 211] width 24 height 8
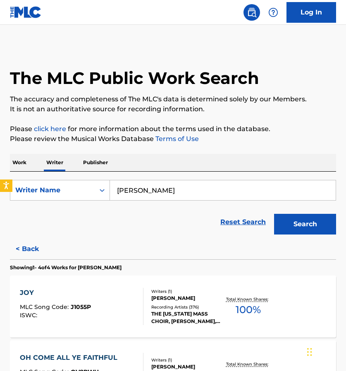
scroll to position [0, 0]
click at [301, 228] on button "Search" at bounding box center [305, 224] width 62 height 21
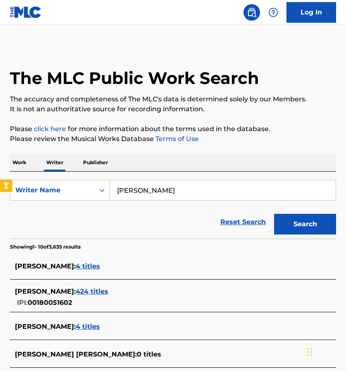
click at [81, 292] on span "424 titles" at bounding box center [92, 291] width 33 height 8
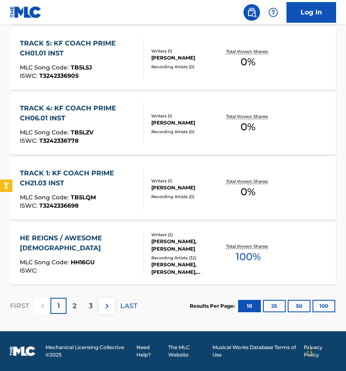
scroll to position [637, 0]
click at [76, 306] on p "2" at bounding box center [75, 306] width 4 height 10
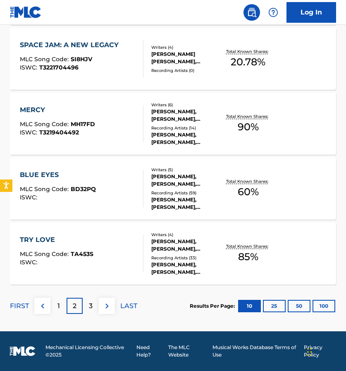
click at [85, 307] on div "3" at bounding box center [91, 306] width 16 height 16
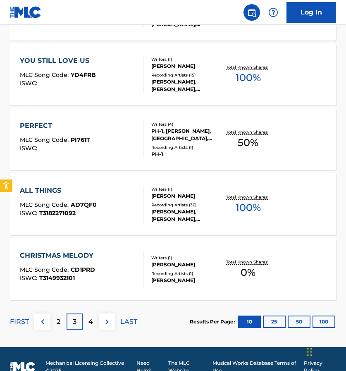
scroll to position [625, 0]
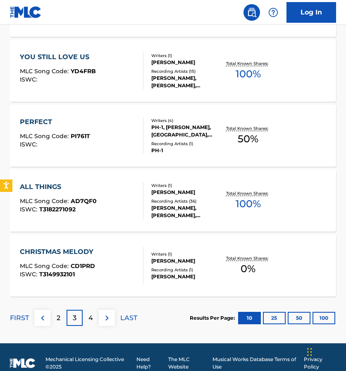
click at [91, 319] on p "4" at bounding box center [90, 318] width 5 height 10
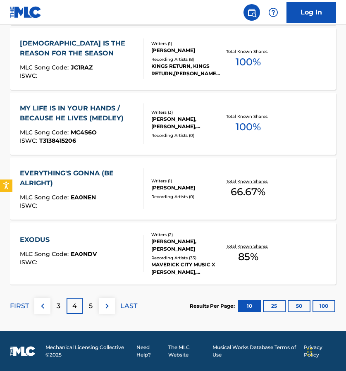
scroll to position [637, 0]
click at [91, 304] on p "5" at bounding box center [91, 306] width 4 height 10
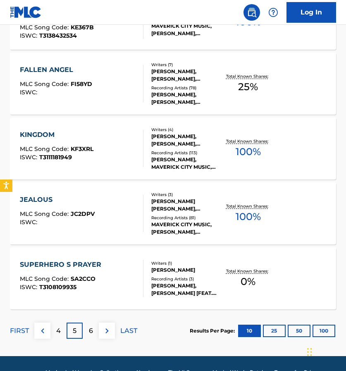
scroll to position [617, 0]
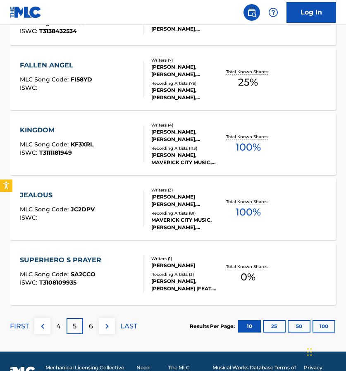
click at [36, 194] on div "JEALOUS" at bounding box center [57, 195] width 75 height 10
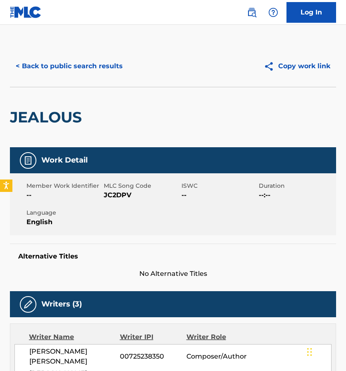
click at [19, 65] on button "< Back to public search results" at bounding box center [69, 66] width 119 height 21
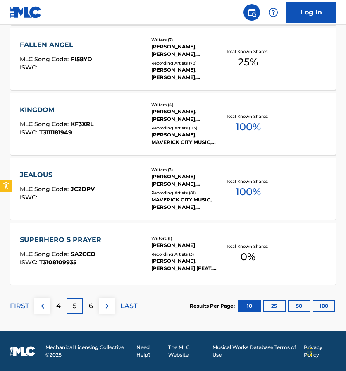
scroll to position [637, 0]
click at [95, 304] on div "6" at bounding box center [91, 306] width 16 height 16
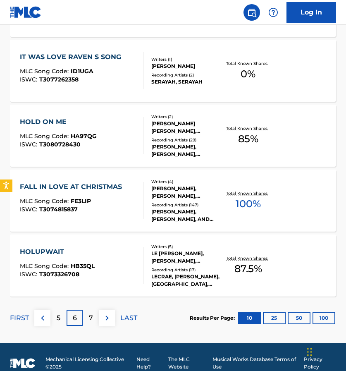
scroll to position [627, 0]
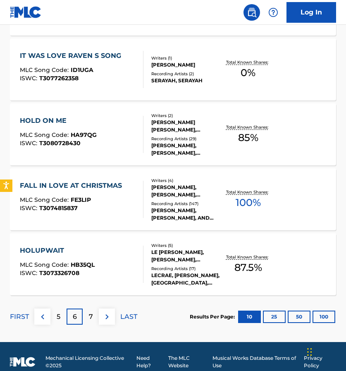
click at [90, 319] on p "7" at bounding box center [91, 317] width 4 height 10
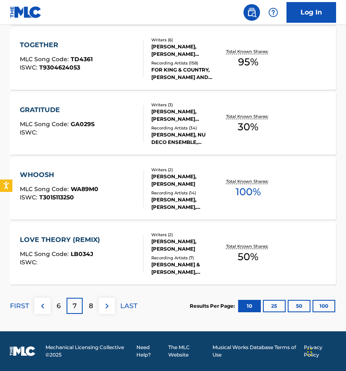
scroll to position [637, 0]
click at [41, 307] on img at bounding box center [43, 306] width 10 height 10
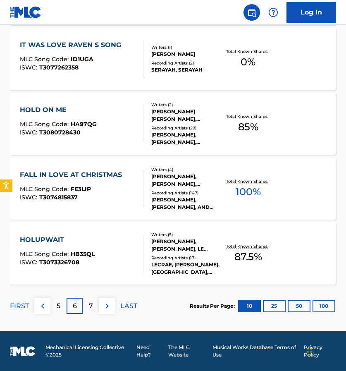
click at [45, 305] on img at bounding box center [43, 306] width 10 height 10
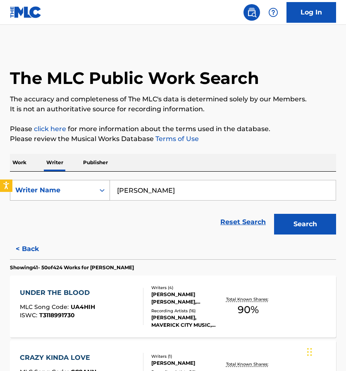
scroll to position [0, 0]
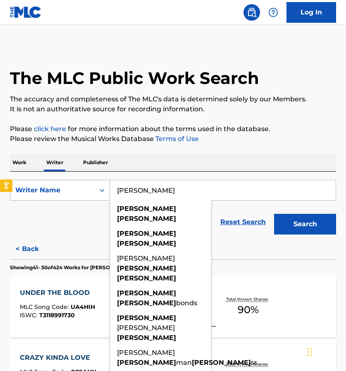
drag, startPoint x: 171, startPoint y: 193, endPoint x: 109, endPoint y: 190, distance: 61.7
click at [109, 190] on div "SearchWithCriteriaf7fbbb1c-93d7-4b6b-a07a-c8610c7e64bd Writer Name Kirk Frankli…" at bounding box center [173, 190] width 326 height 21
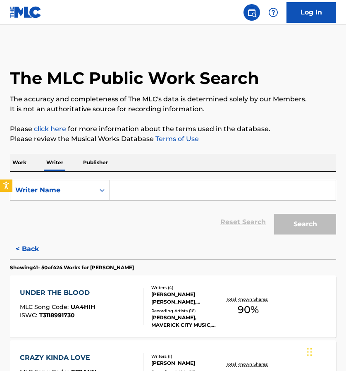
click at [21, 158] on p "Work" at bounding box center [19, 162] width 19 height 17
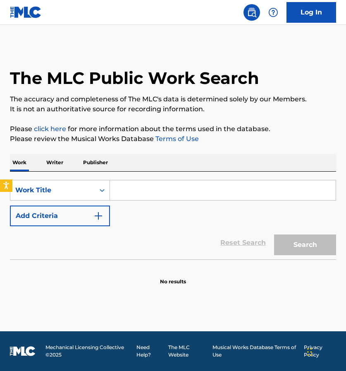
click at [153, 194] on input "Search Form" at bounding box center [223, 190] width 226 height 20
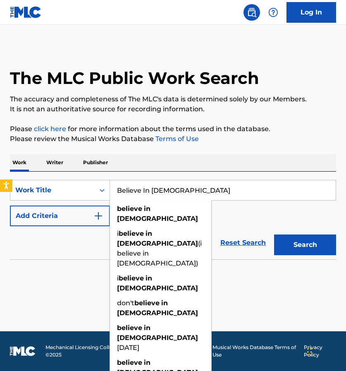
type input "Believe In Jesus"
click at [305, 245] on button "Search" at bounding box center [305, 244] width 62 height 21
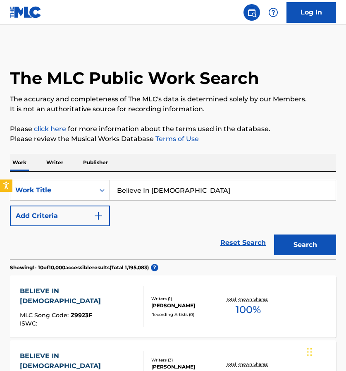
click at [254, 242] on link "Reset Search" at bounding box center [243, 243] width 54 height 18
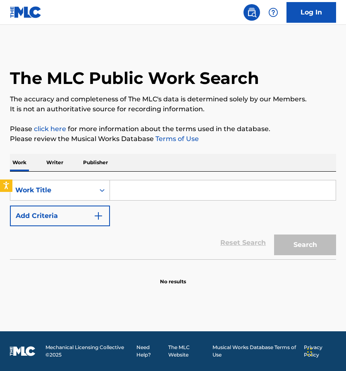
click at [60, 162] on p "Writer" at bounding box center [55, 162] width 22 height 17
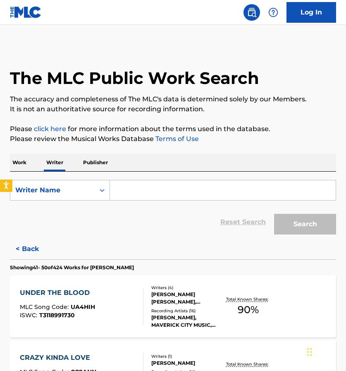
click at [136, 187] on input "Search Form" at bounding box center [223, 190] width 226 height 20
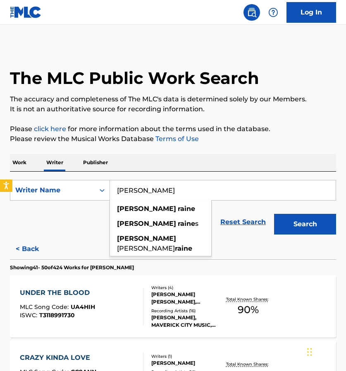
type input "Naomi Raine"
click at [305, 224] on button "Search" at bounding box center [305, 224] width 62 height 21
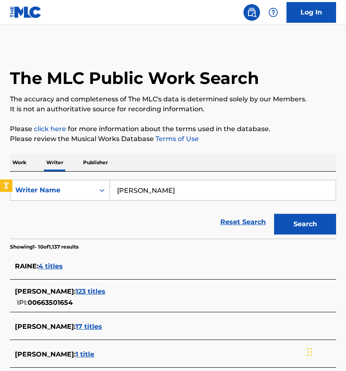
click at [80, 290] on span "123 titles" at bounding box center [91, 291] width 30 height 8
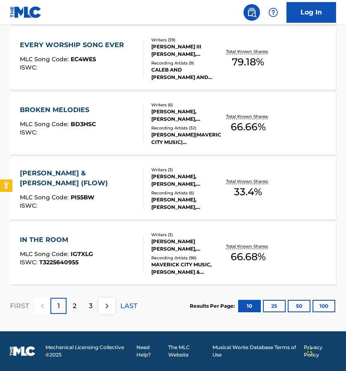
scroll to position [637, 0]
click at [77, 304] on p "2" at bounding box center [75, 306] width 4 height 10
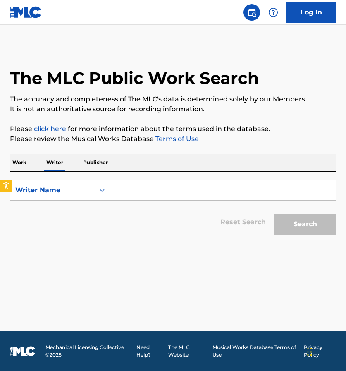
click at [151, 189] on input "Search Form" at bounding box center [223, 190] width 226 height 20
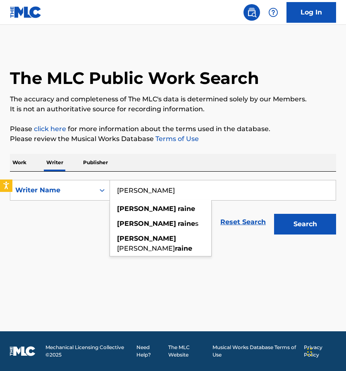
type input "[PERSON_NAME]"
click at [305, 224] on button "Search" at bounding box center [305, 224] width 62 height 21
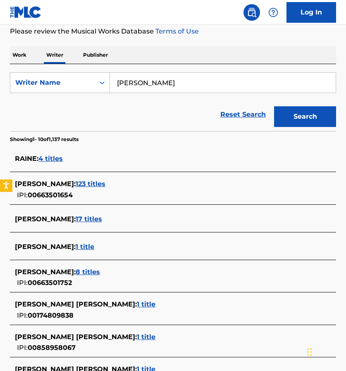
scroll to position [119, 0]
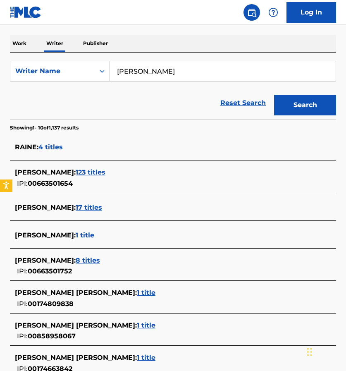
click at [81, 172] on span "123 titles" at bounding box center [91, 172] width 30 height 8
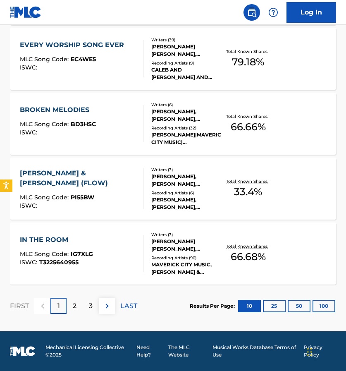
scroll to position [637, 0]
click at [76, 302] on p "2" at bounding box center [75, 306] width 4 height 10
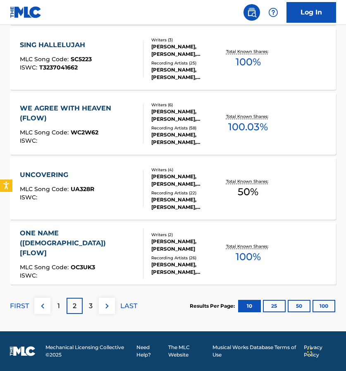
click at [100, 239] on div "ONE NAME ([DEMOGRAPHIC_DATA]) [FLOW]" at bounding box center [78, 243] width 117 height 30
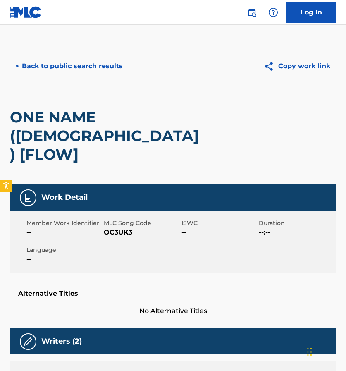
click at [26, 67] on button "< Back to public search results" at bounding box center [69, 66] width 119 height 21
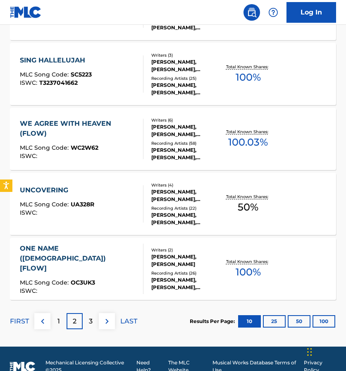
scroll to position [623, 0]
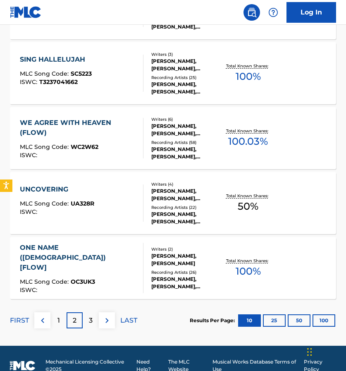
click at [50, 258] on div "ONE NAME ([DEMOGRAPHIC_DATA]) [FLOW]" at bounding box center [78, 258] width 117 height 30
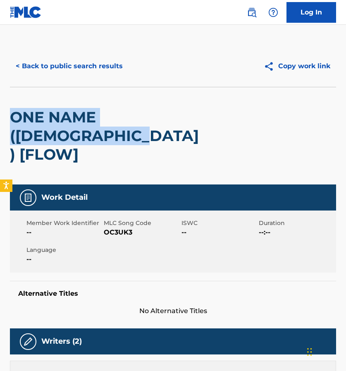
drag, startPoint x: 10, startPoint y: 112, endPoint x: 71, endPoint y: 132, distance: 64.2
click at [71, 132] on h2 "ONE NAME ([DEMOGRAPHIC_DATA]) [FLOW]" at bounding box center [108, 136] width 196 height 56
copy h2 "ONE NAME ([DEMOGRAPHIC_DATA]) [FLOW]"
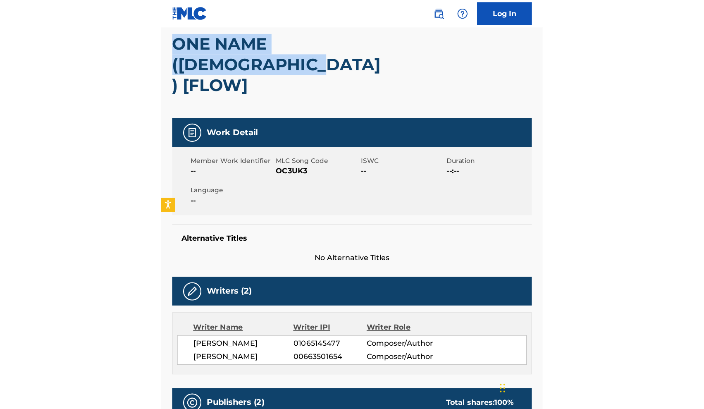
scroll to position [77, 0]
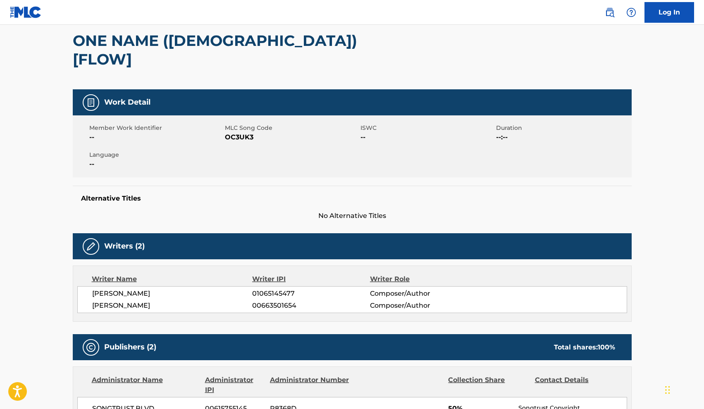
drag, startPoint x: 49, startPoint y: 129, endPoint x: 30, endPoint y: 63, distance: 68.2
